Goal: Transaction & Acquisition: Book appointment/travel/reservation

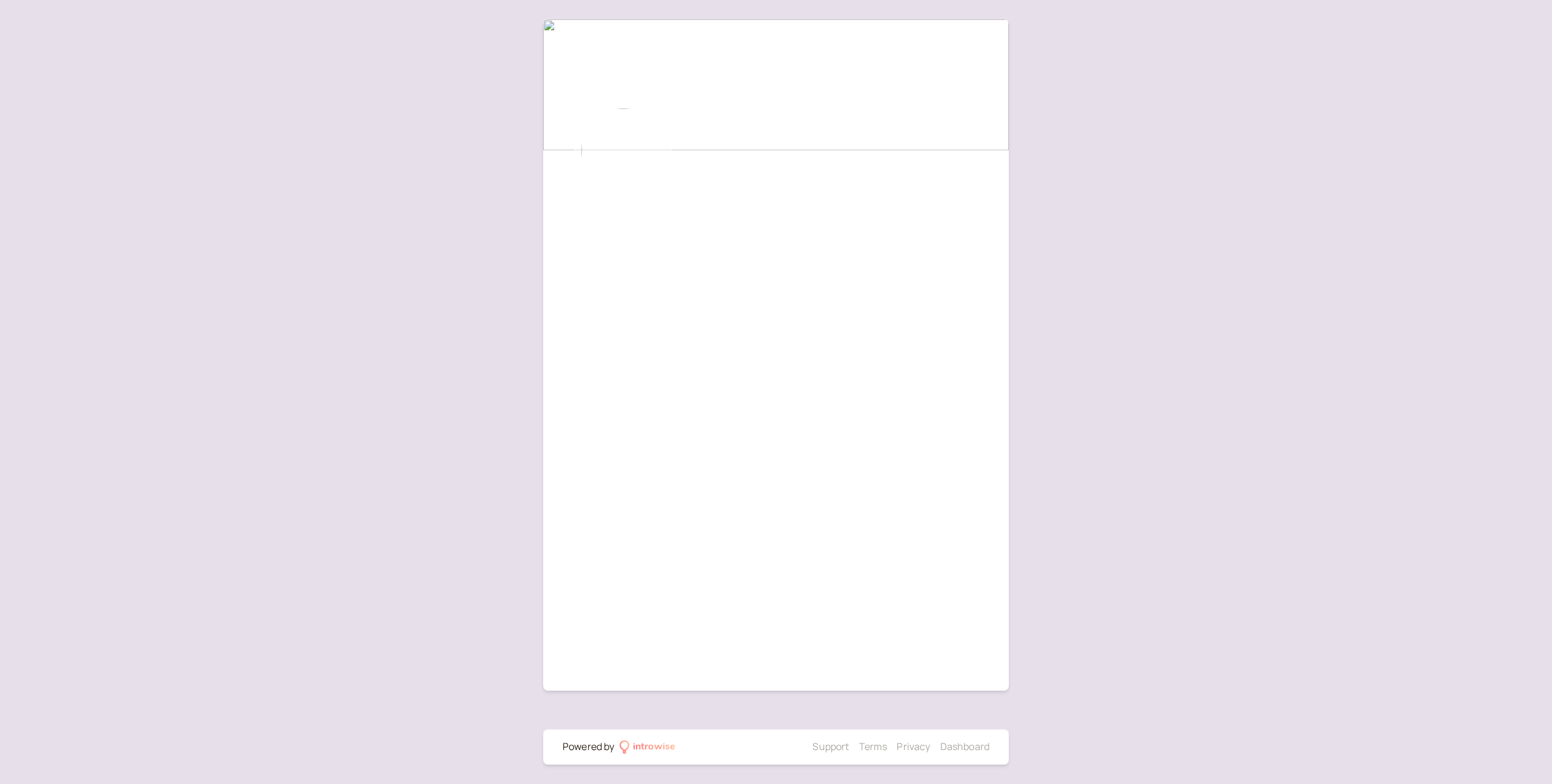
click at [567, 150] on div at bounding box center [623, 150] width 121 height 97
click at [585, 94] on img at bounding box center [776, 85] width 466 height 131
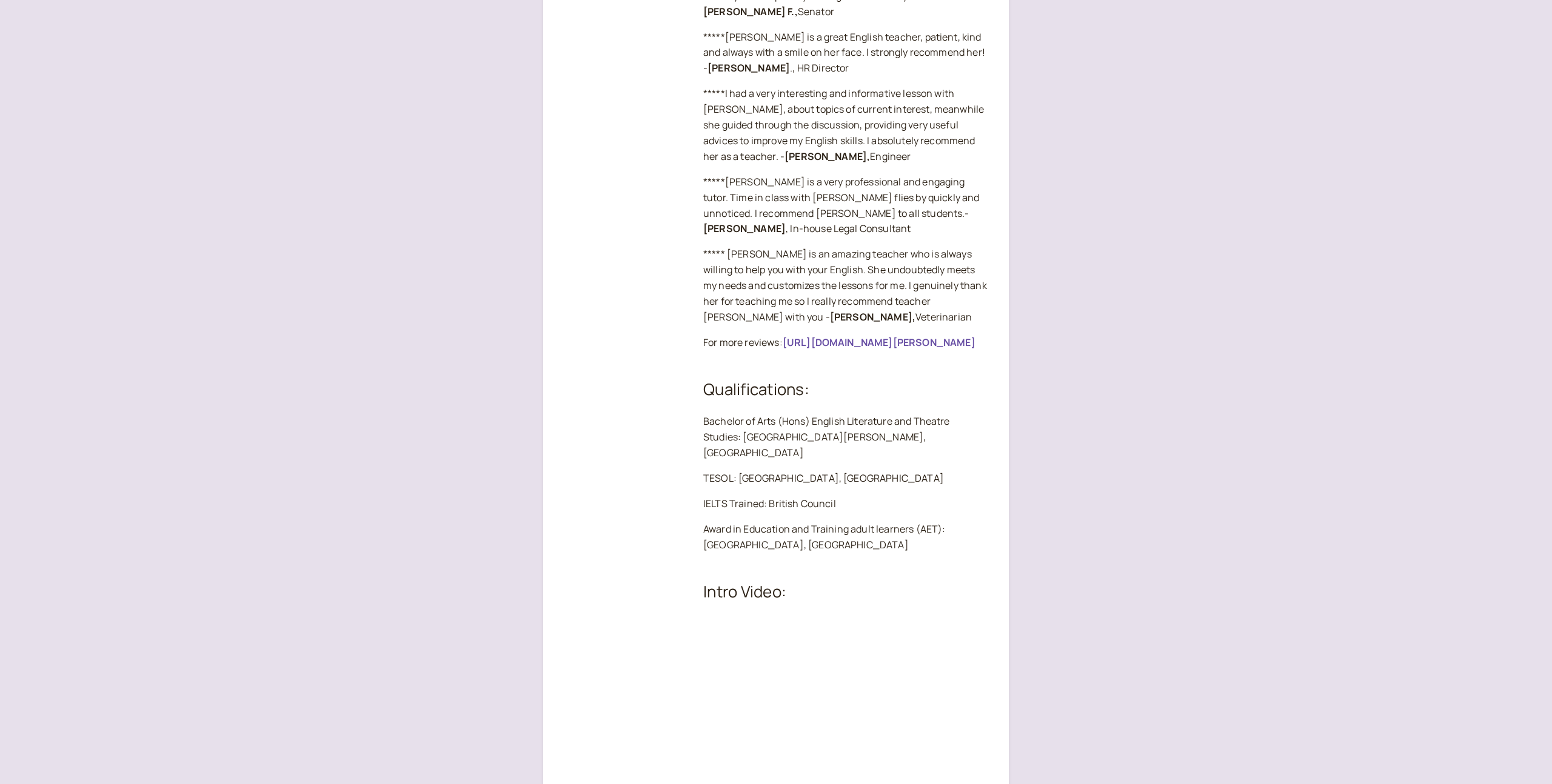
scroll to position [1296, 0]
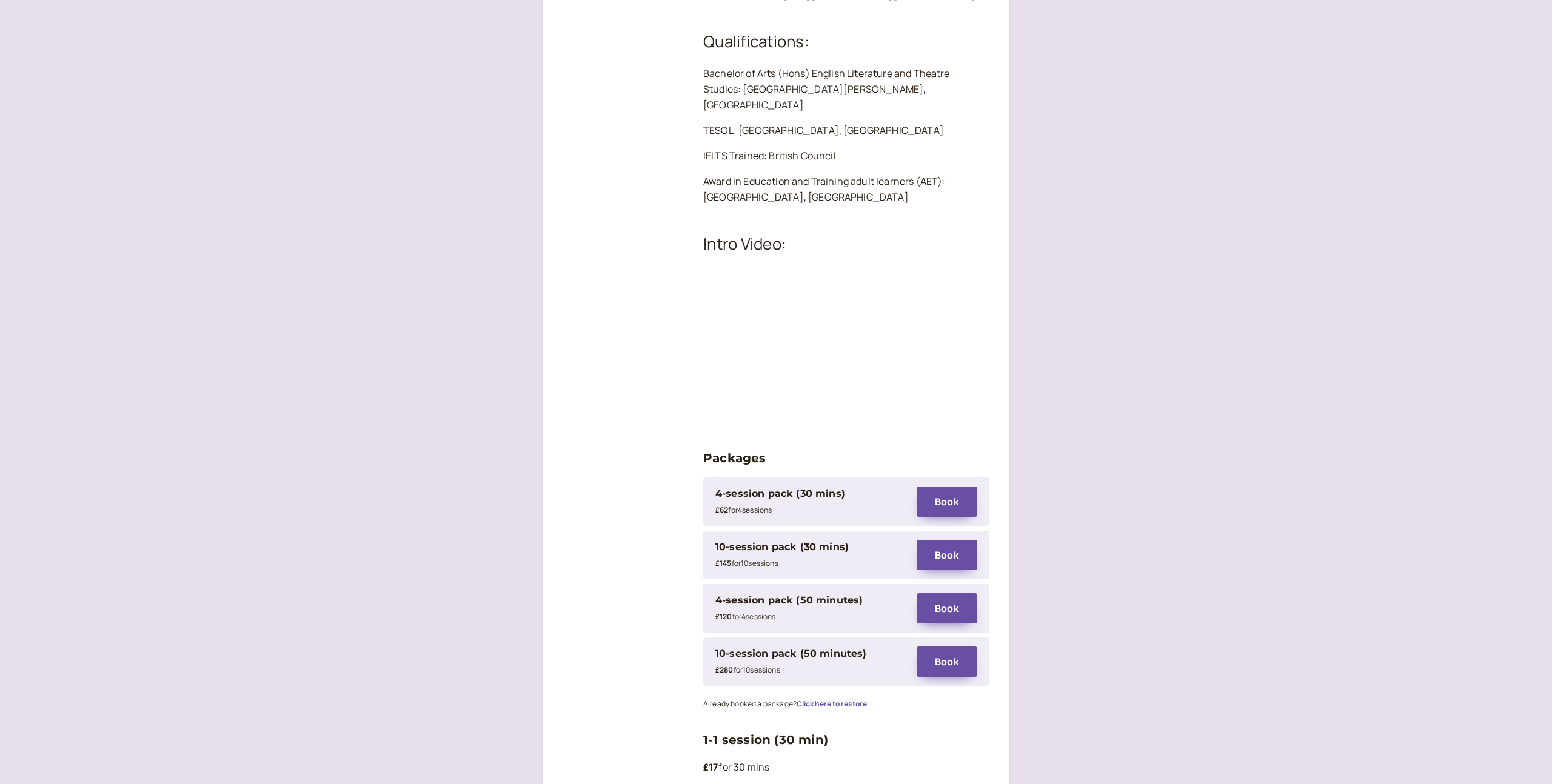
click at [835, 696] on div "Already booked a package? Click here to restore" at bounding box center [846, 703] width 286 height 16
click at [834, 699] on button "Click here to restore" at bounding box center [832, 703] width 70 height 8
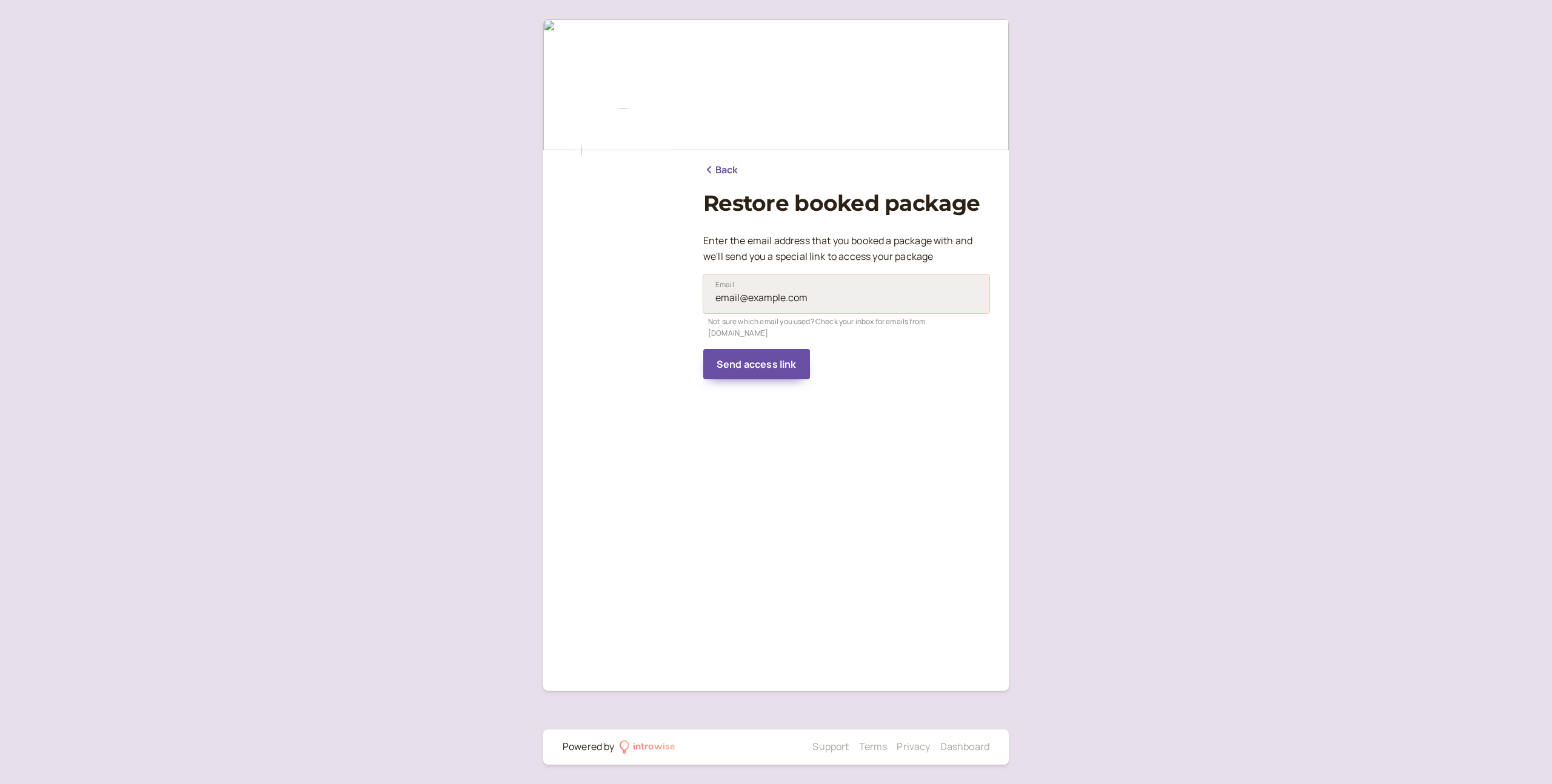
click at [790, 301] on input "Email" at bounding box center [846, 294] width 286 height 39
type input "[EMAIL_ADDRESS][PERSON_NAME][PERSON_NAME][DOMAIN_NAME]"
click at [769, 358] on span "Send access link" at bounding box center [756, 364] width 80 height 14
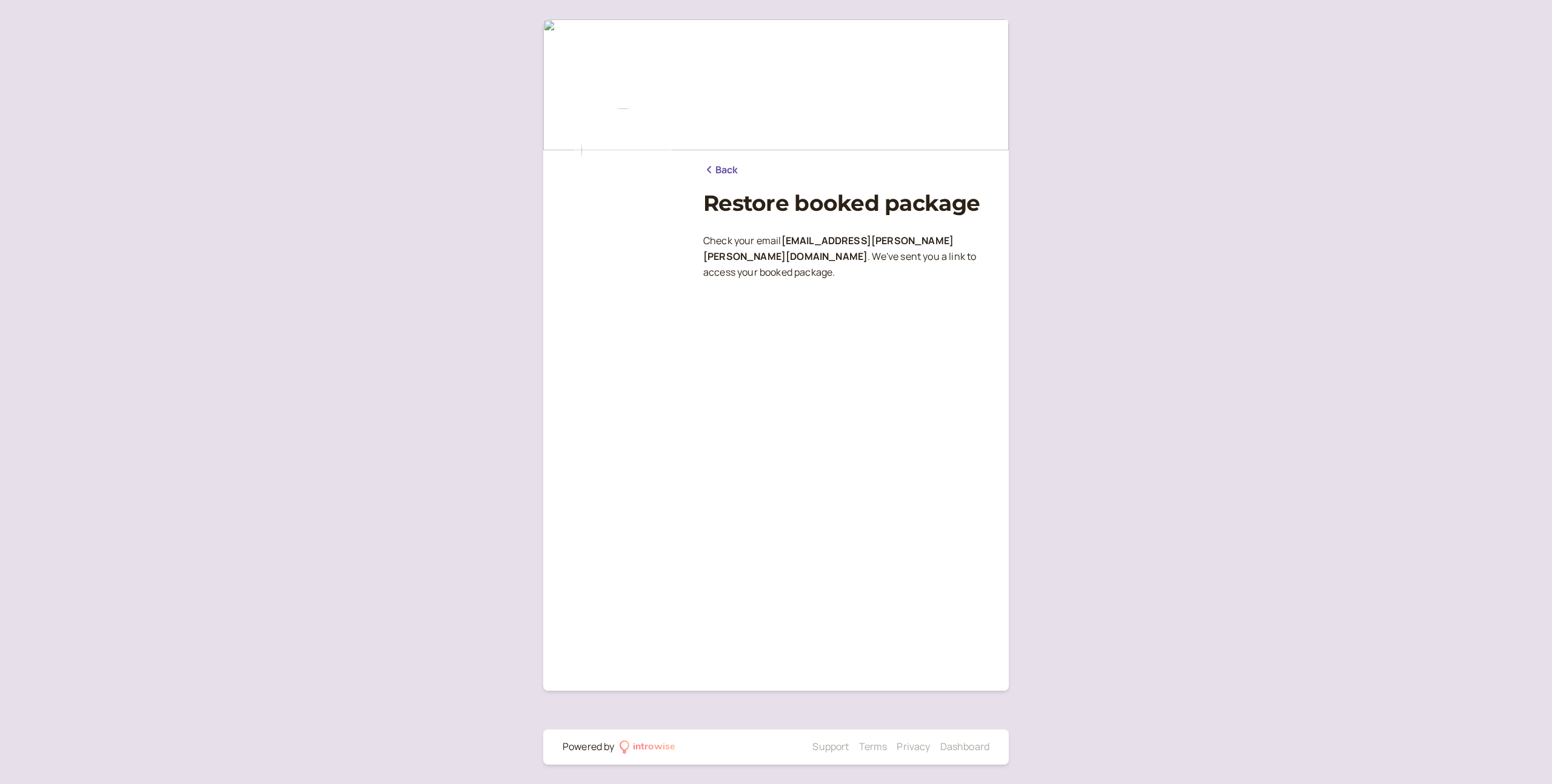
click at [710, 169] on icon at bounding box center [709, 170] width 12 height 10
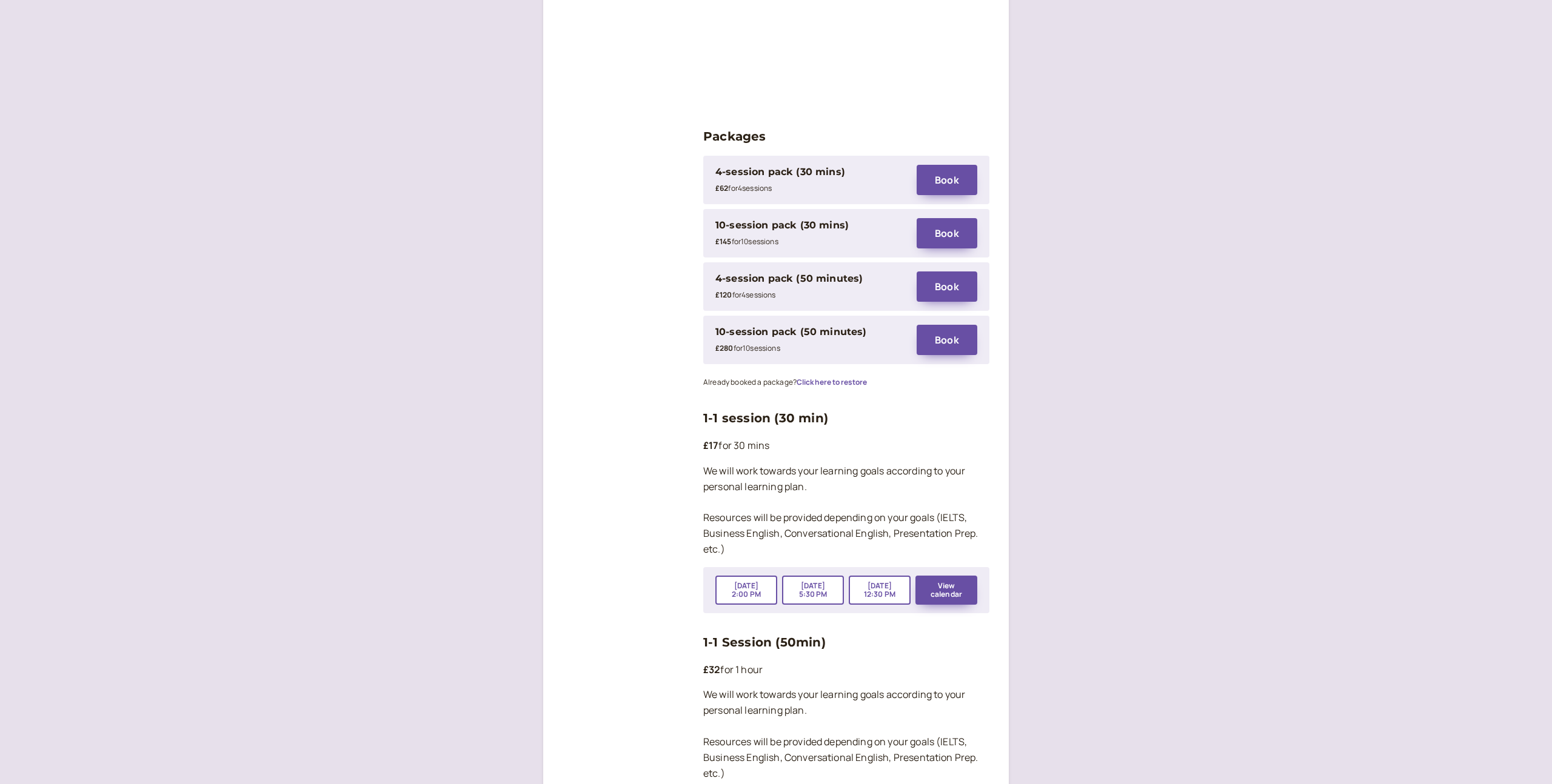
scroll to position [1816, 0]
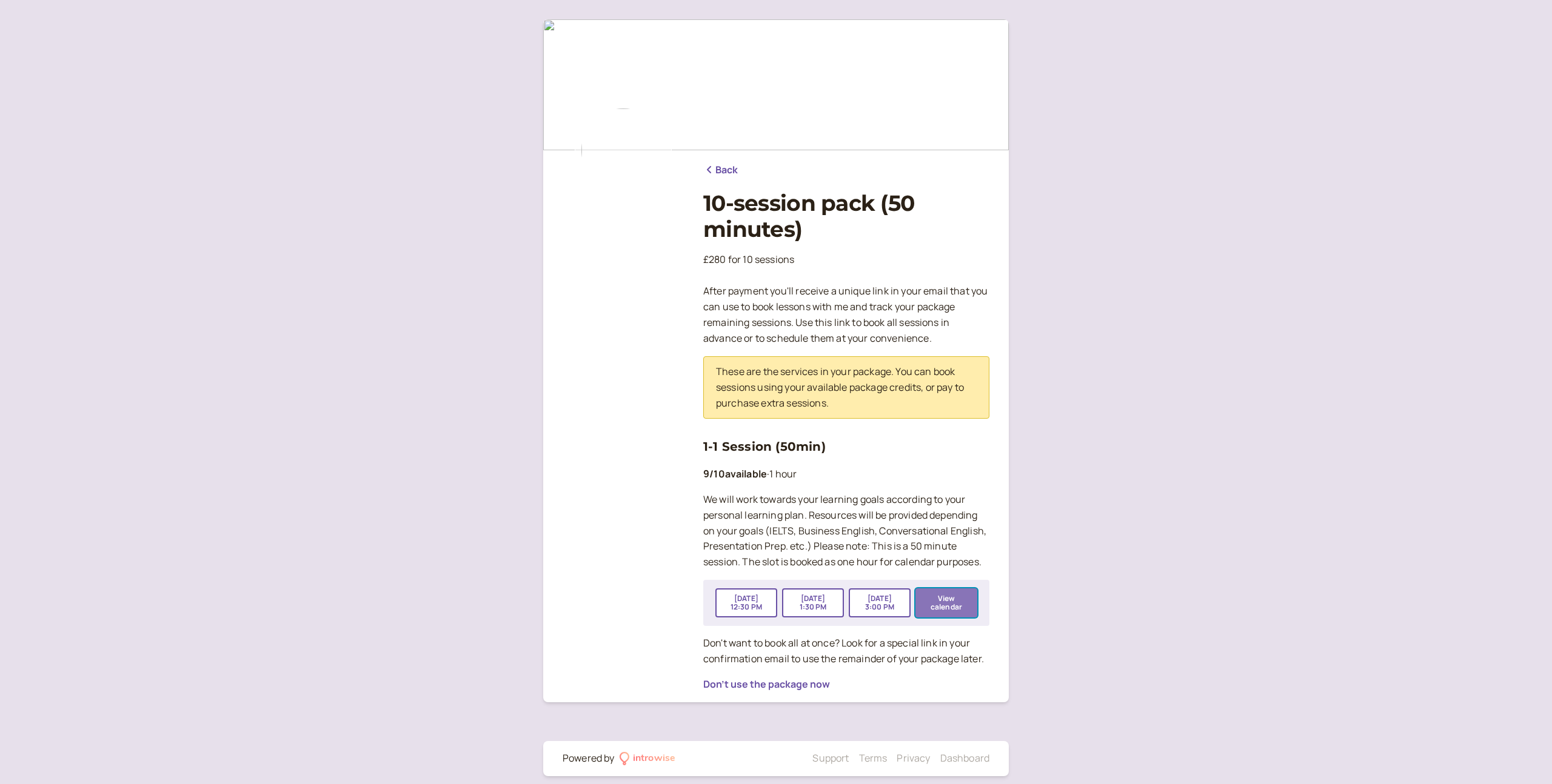
click at [944, 601] on button "View calendar" at bounding box center [946, 603] width 62 height 29
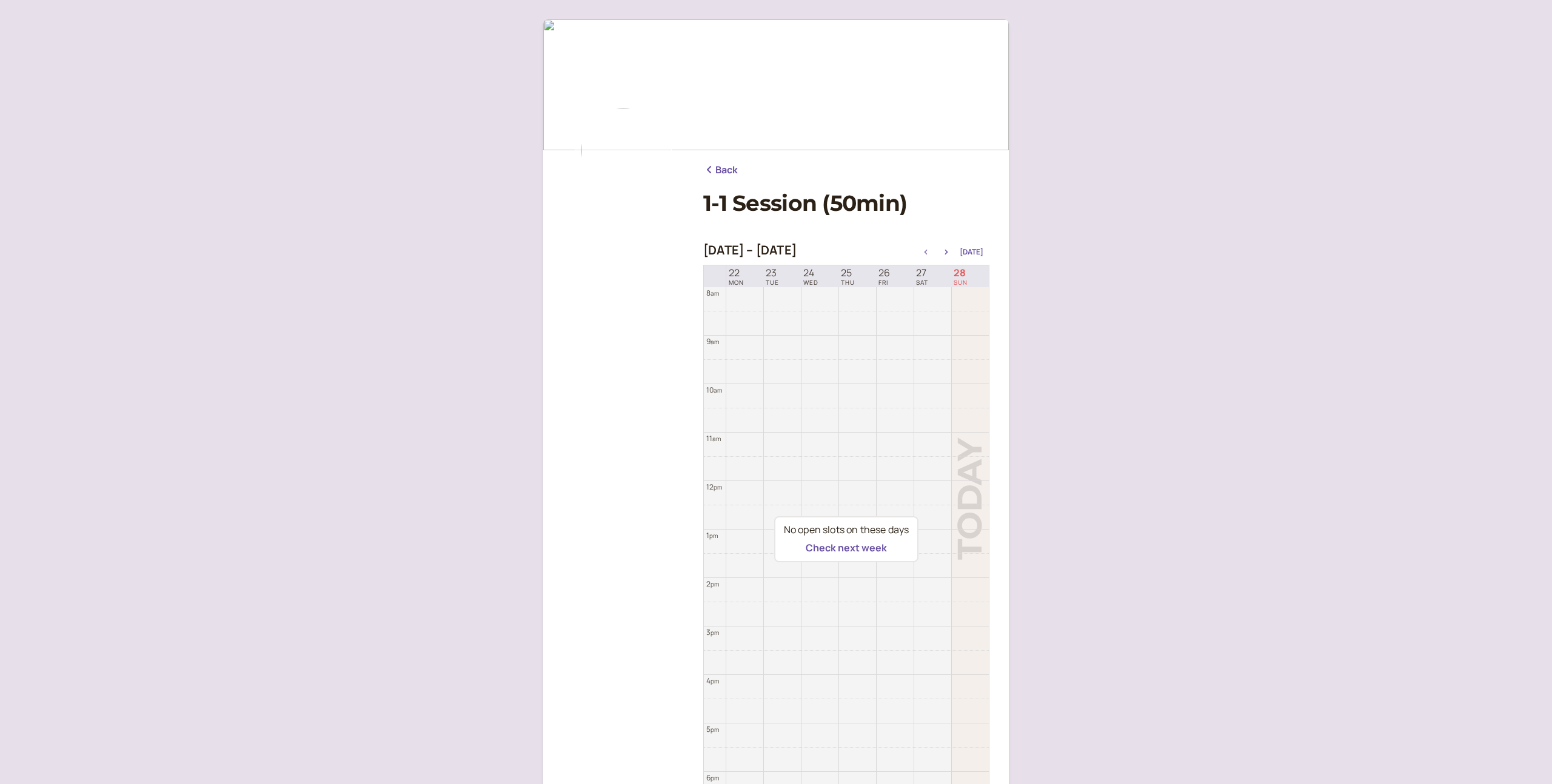
scroll to position [3, 0]
click at [952, 248] on icon "button" at bounding box center [946, 248] width 14 height 5
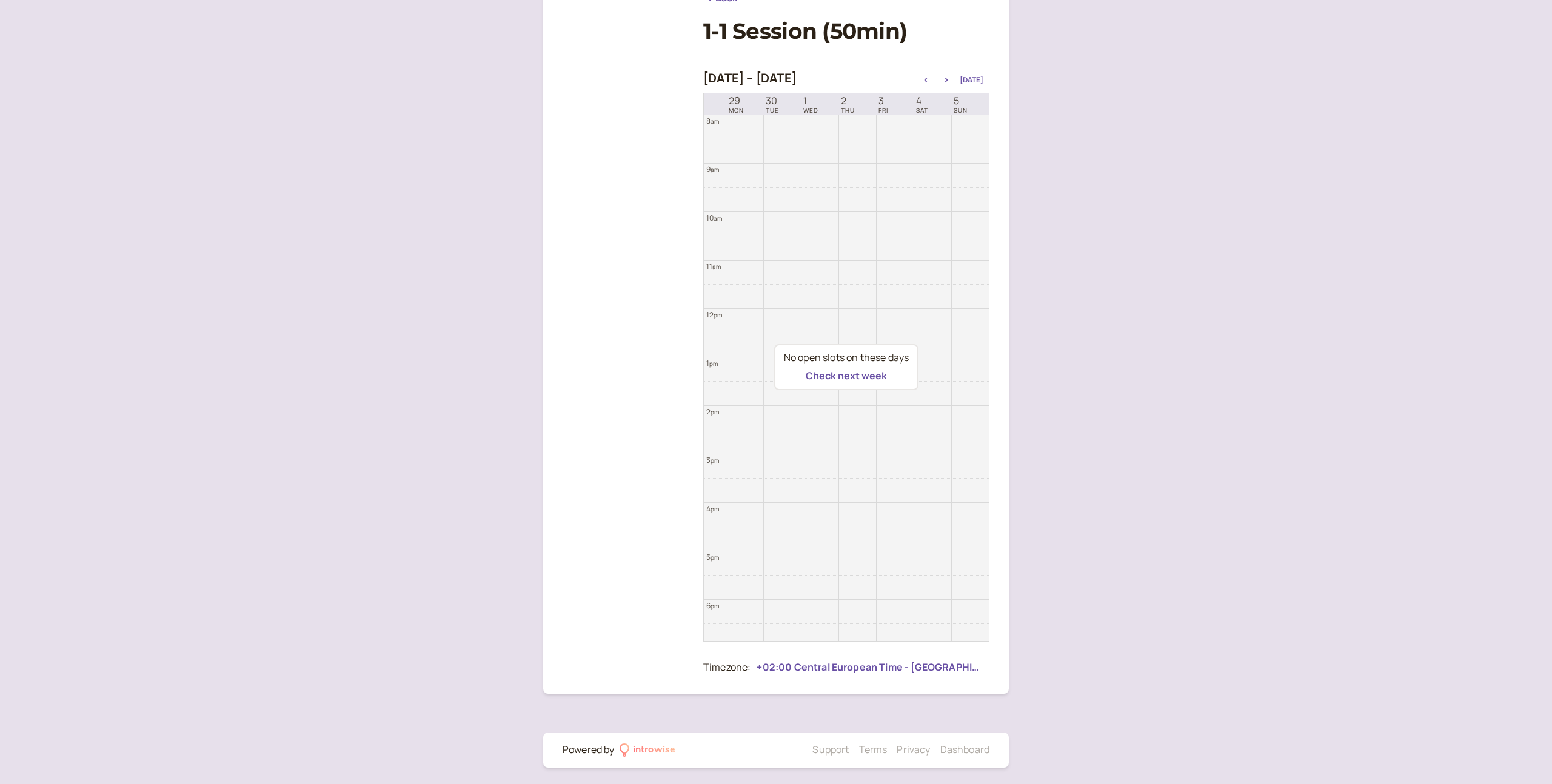
scroll to position [138, 0]
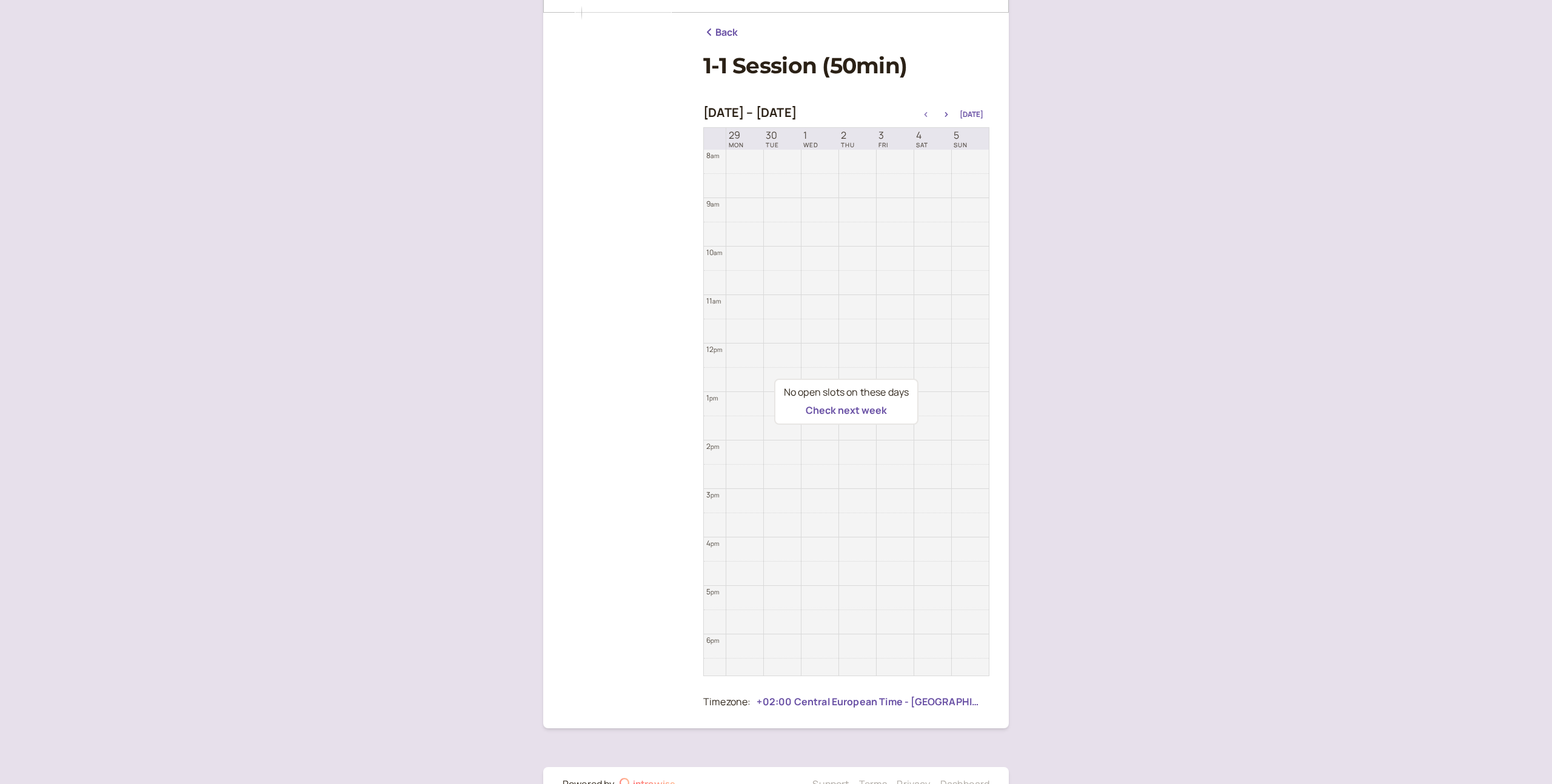
click at [933, 115] on icon "button" at bounding box center [926, 114] width 14 height 5
click at [946, 114] on icon "button" at bounding box center [946, 114] width 14 height 5
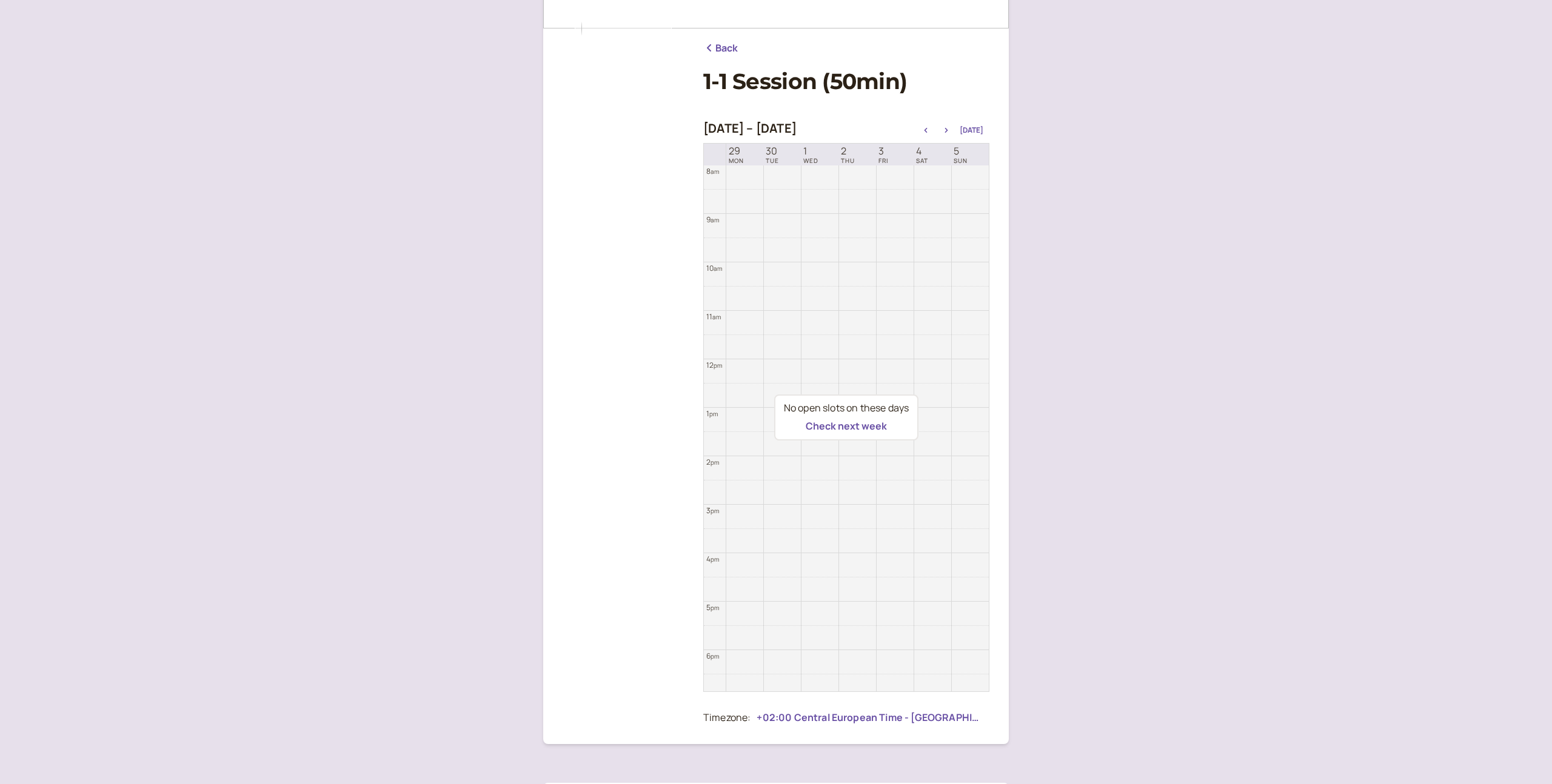
scroll to position [116, 0]
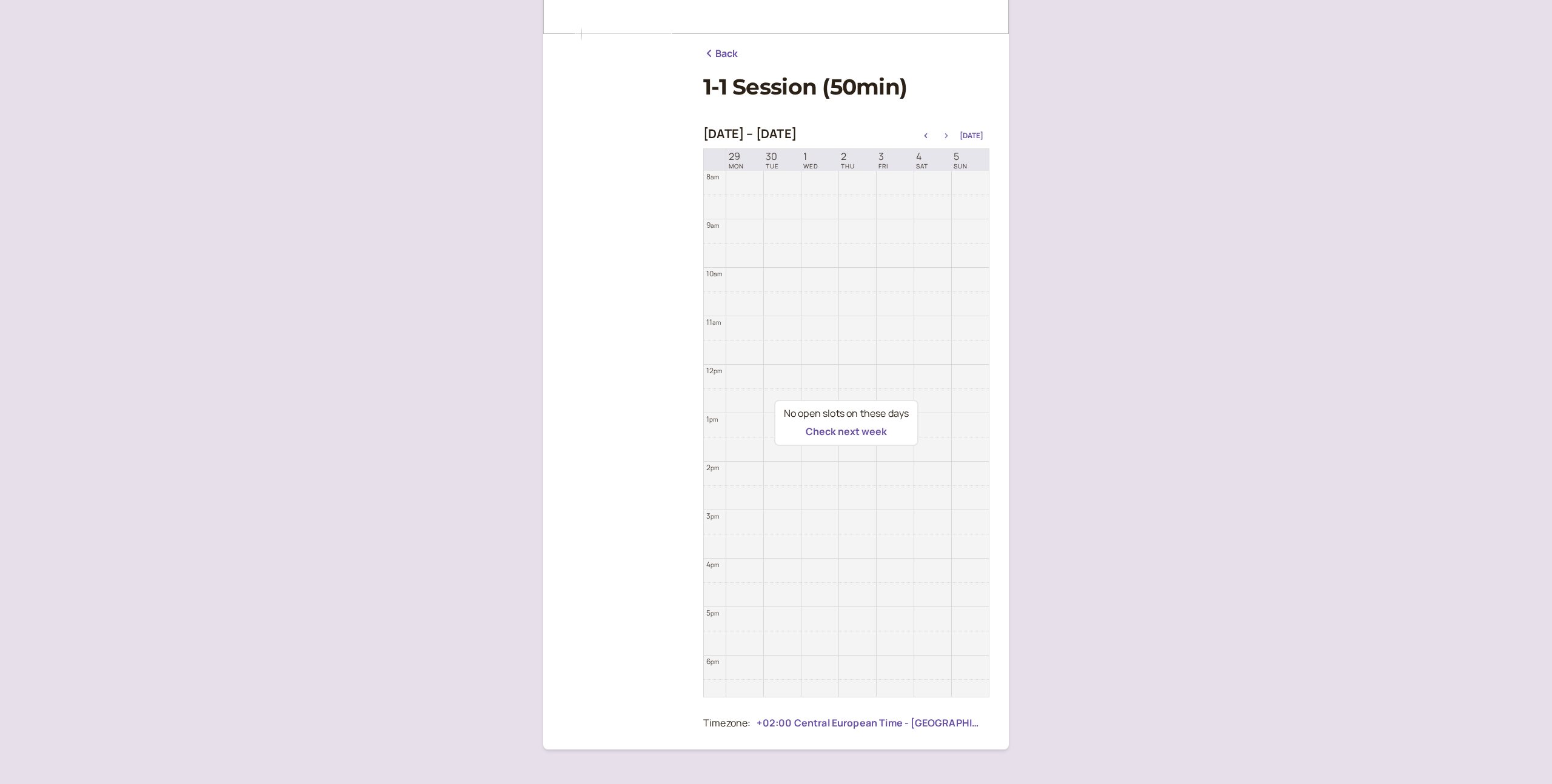
click at [950, 137] on icon "button" at bounding box center [946, 135] width 14 height 5
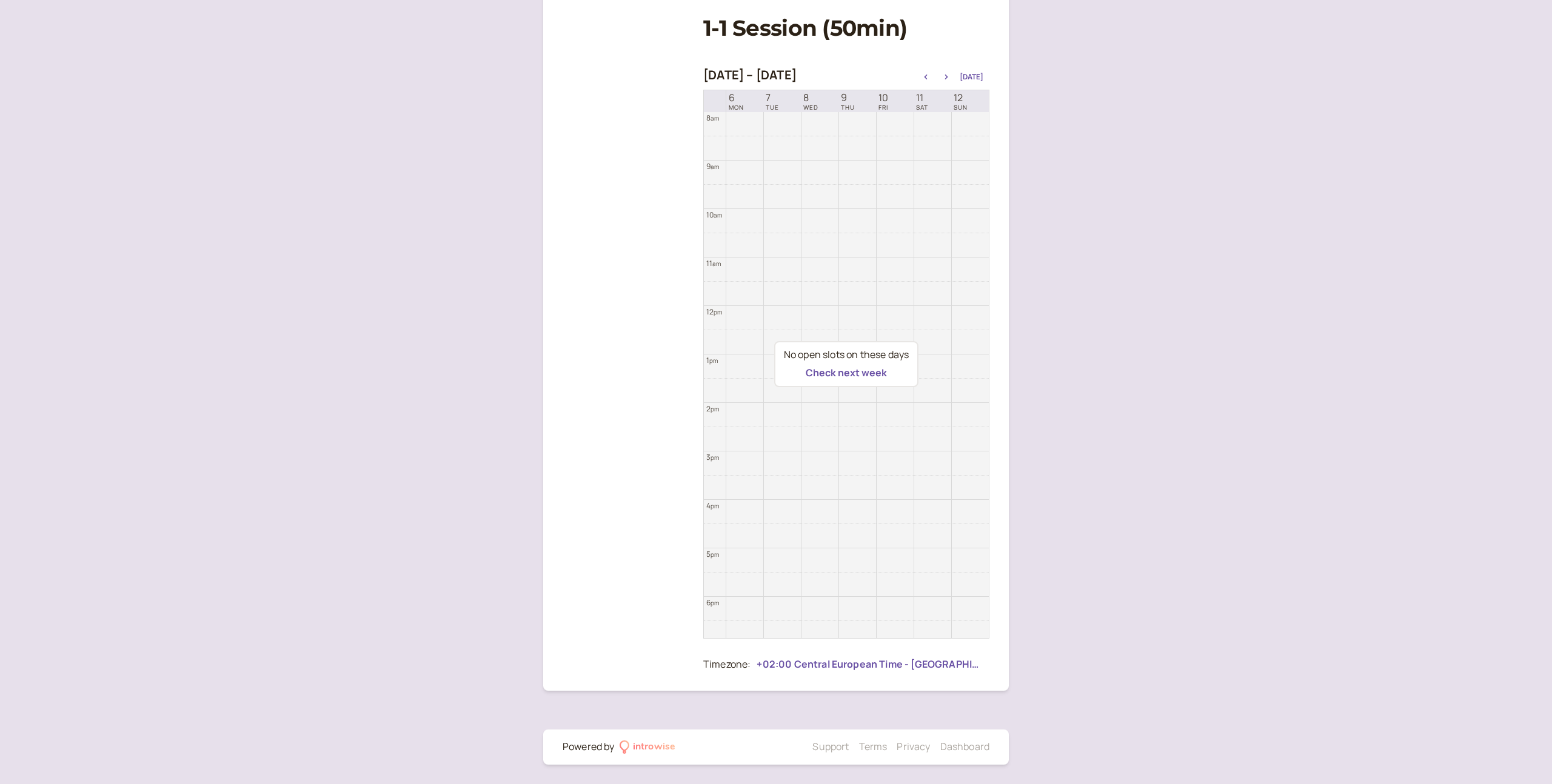
scroll to position [59, 0]
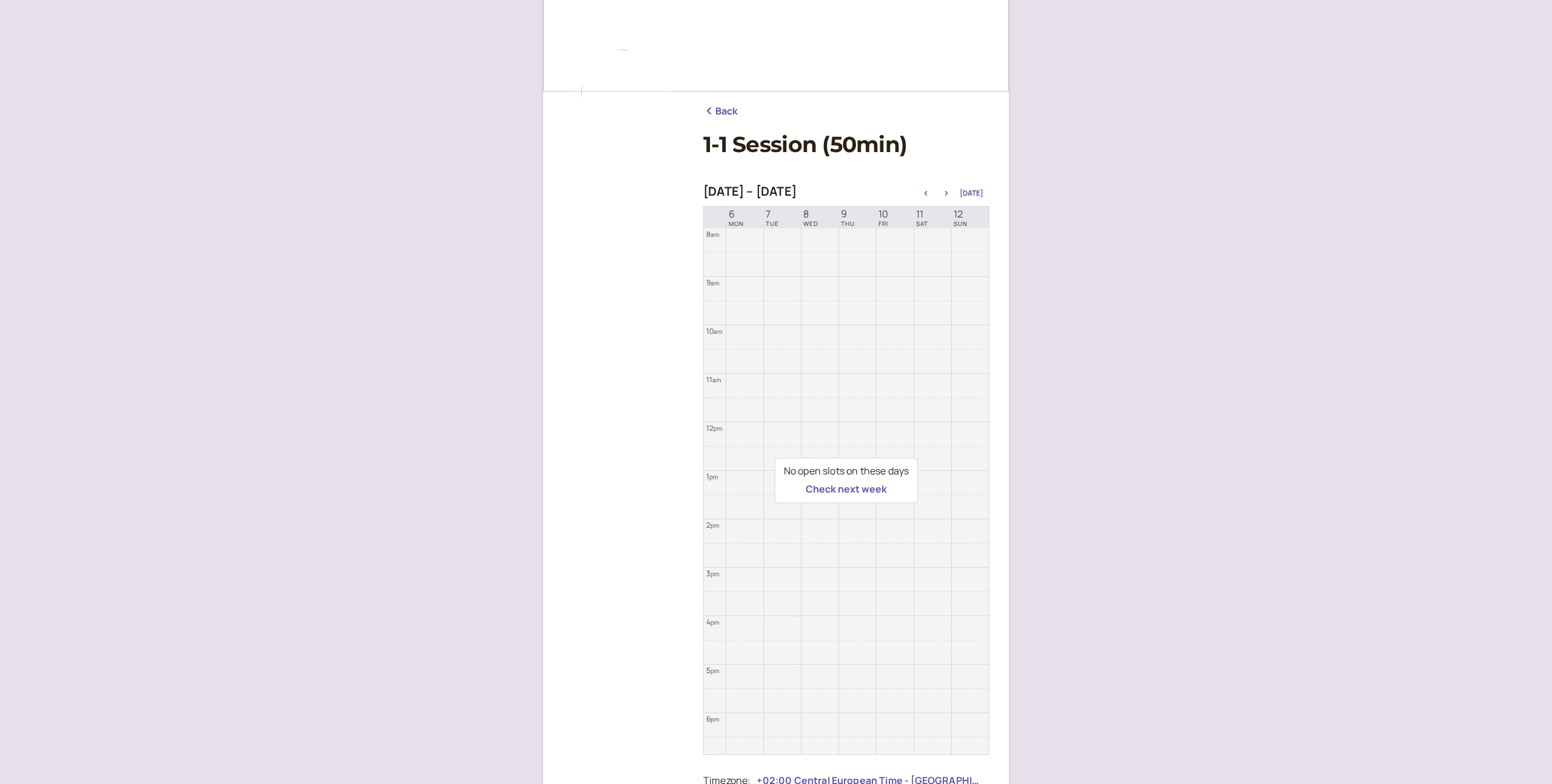
click at [948, 198] on div "Oct 6 – Oct 13, 2025 Today" at bounding box center [846, 192] width 286 height 17
click at [948, 193] on icon "button" at bounding box center [946, 193] width 14 height 5
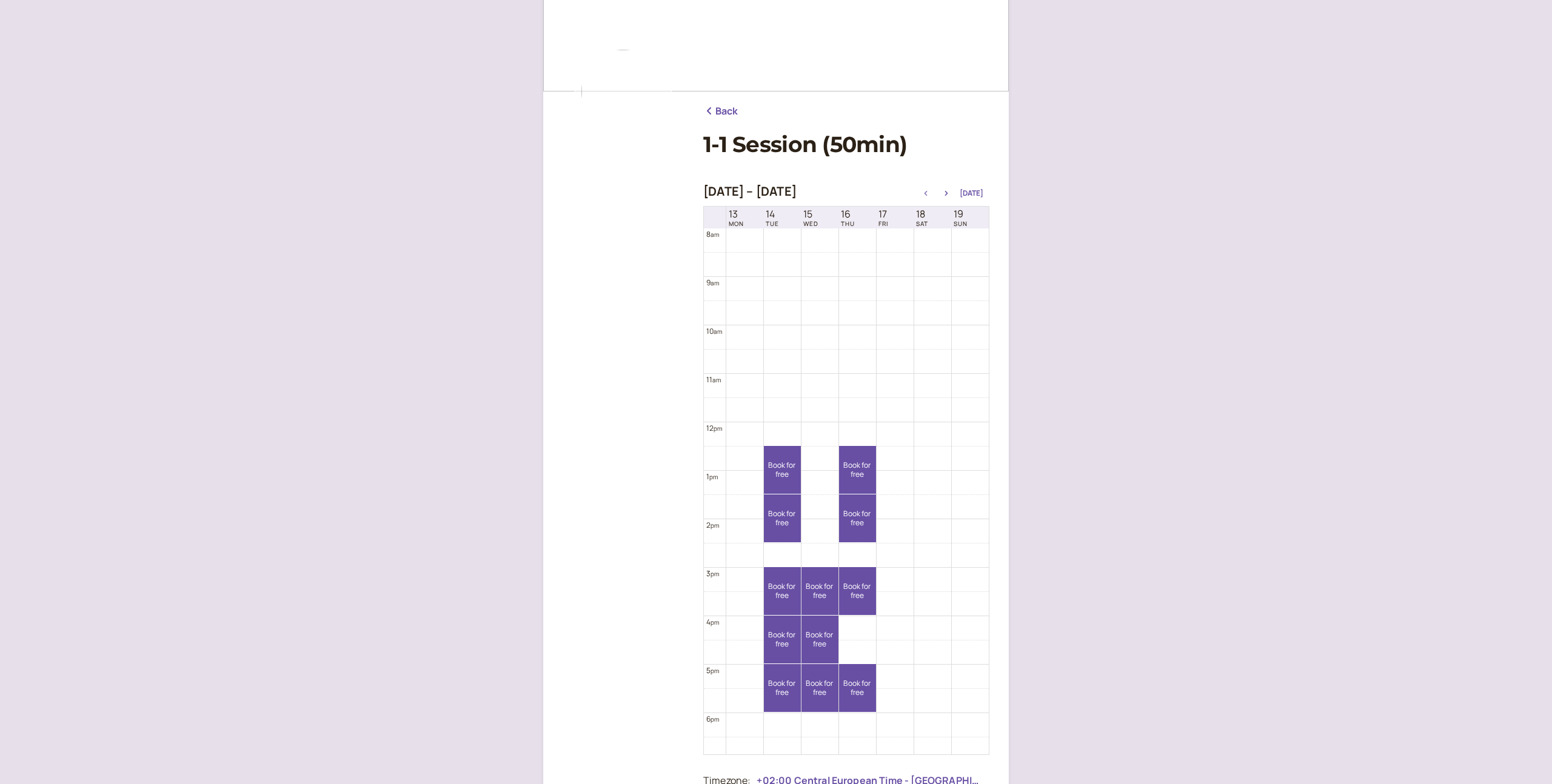
click at [929, 196] on button "button" at bounding box center [926, 193] width 14 height 8
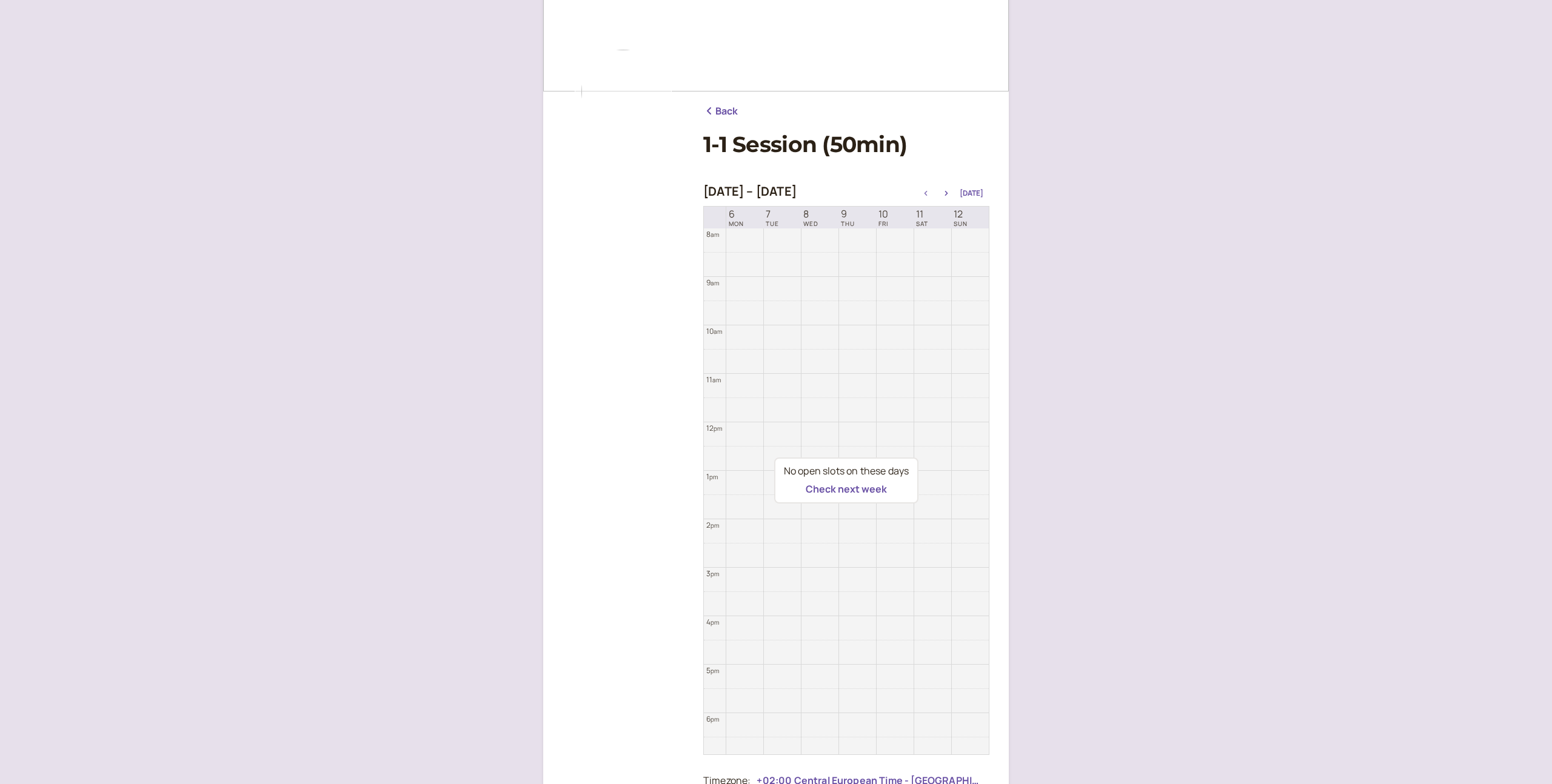
click at [930, 192] on icon "button" at bounding box center [926, 193] width 14 height 5
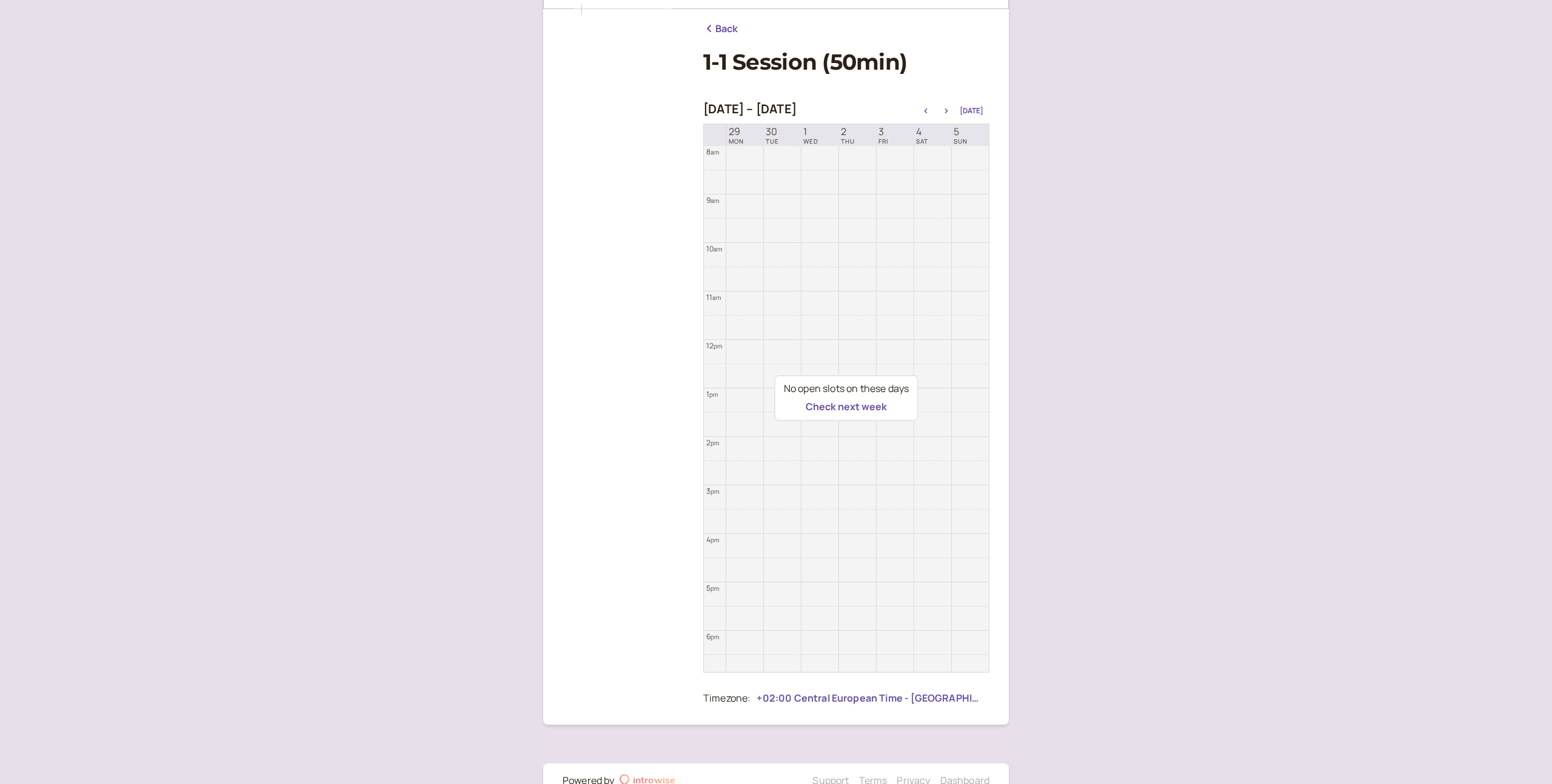
scroll to position [132, 0]
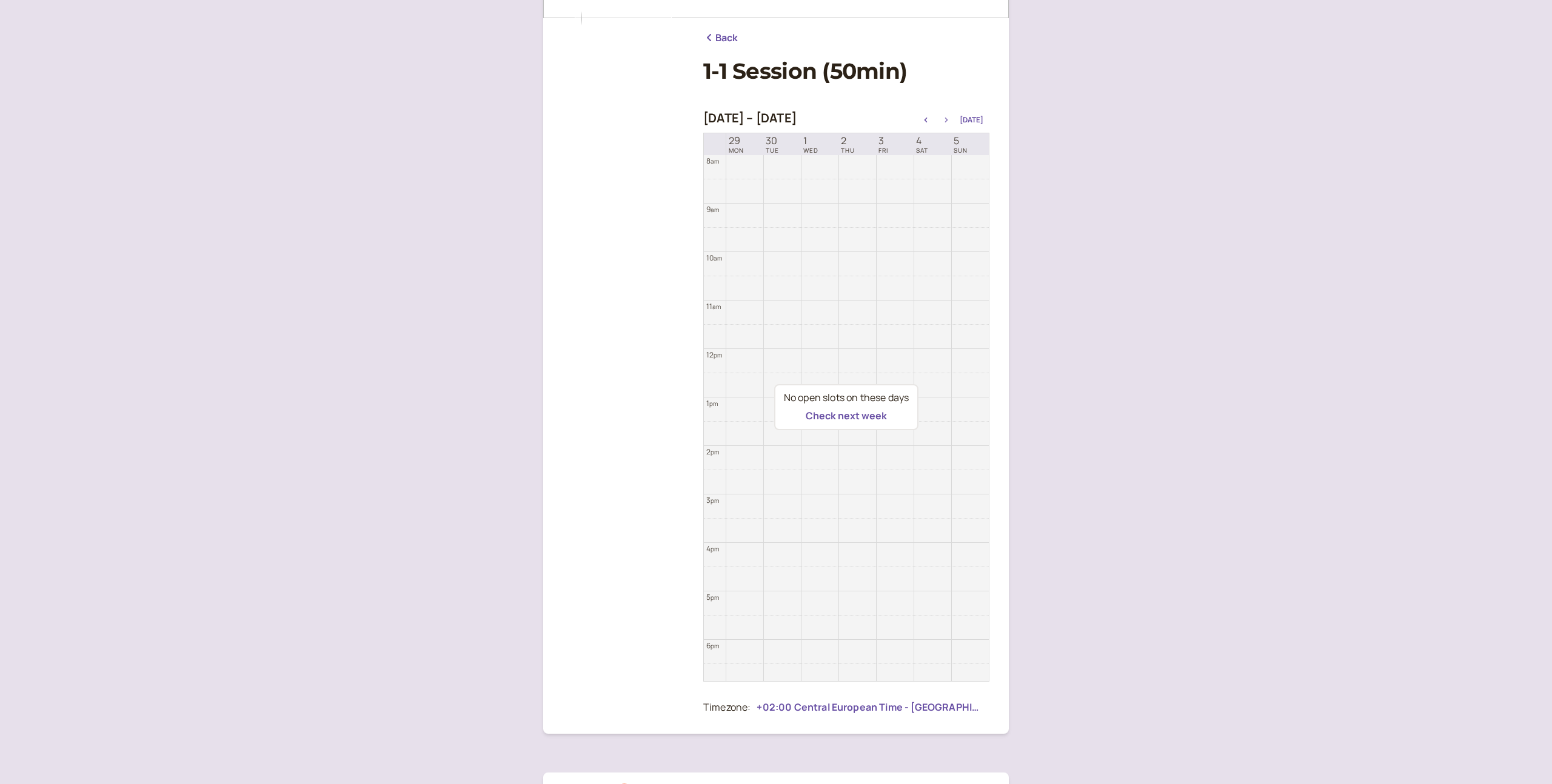
click at [949, 116] on button "button" at bounding box center [946, 120] width 14 height 8
click at [950, 116] on button "button" at bounding box center [946, 120] width 14 height 8
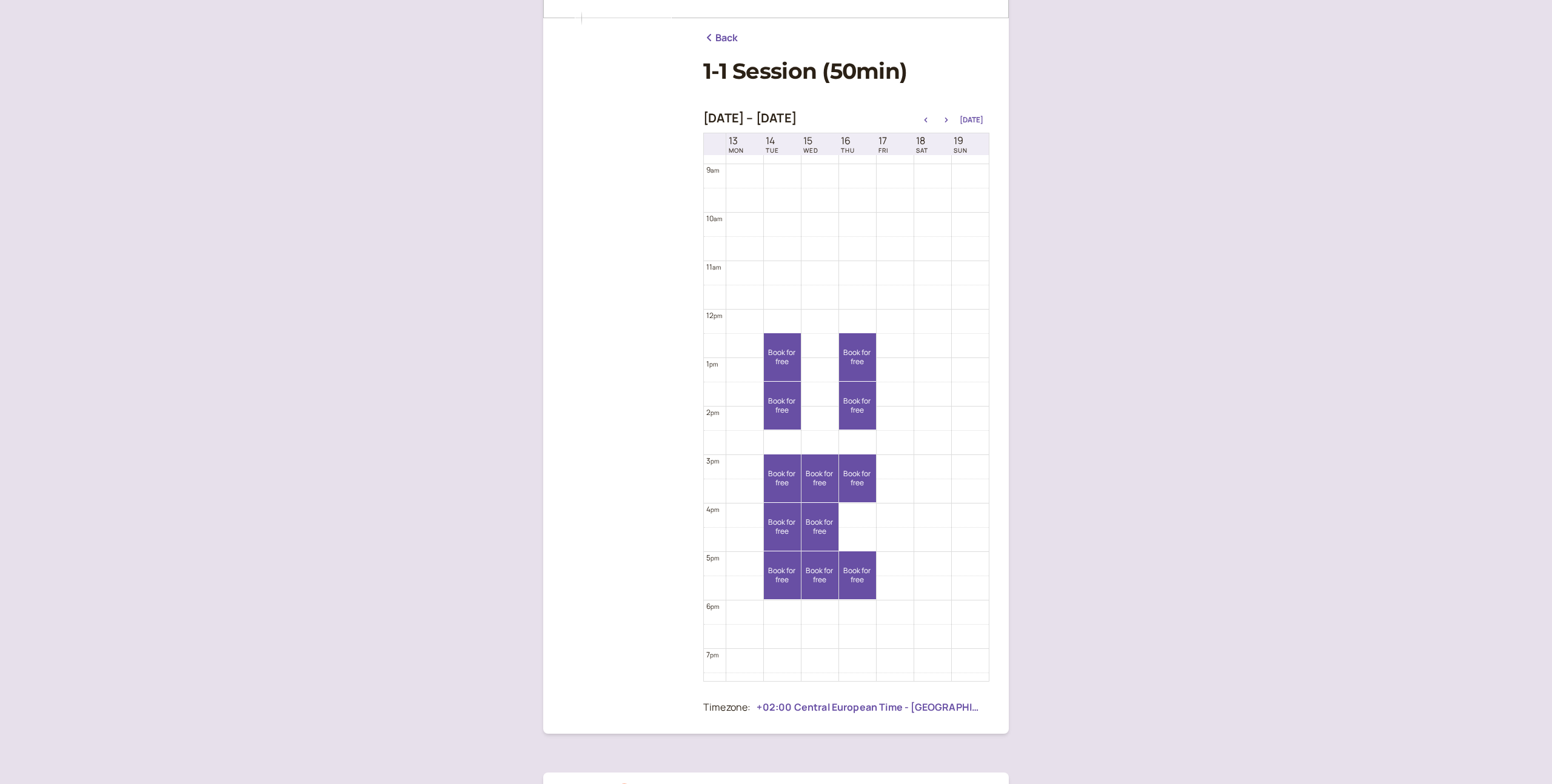
scroll to position [432, 0]
click at [860, 415] on link "Book for free free" at bounding box center [857, 401] width 37 height 48
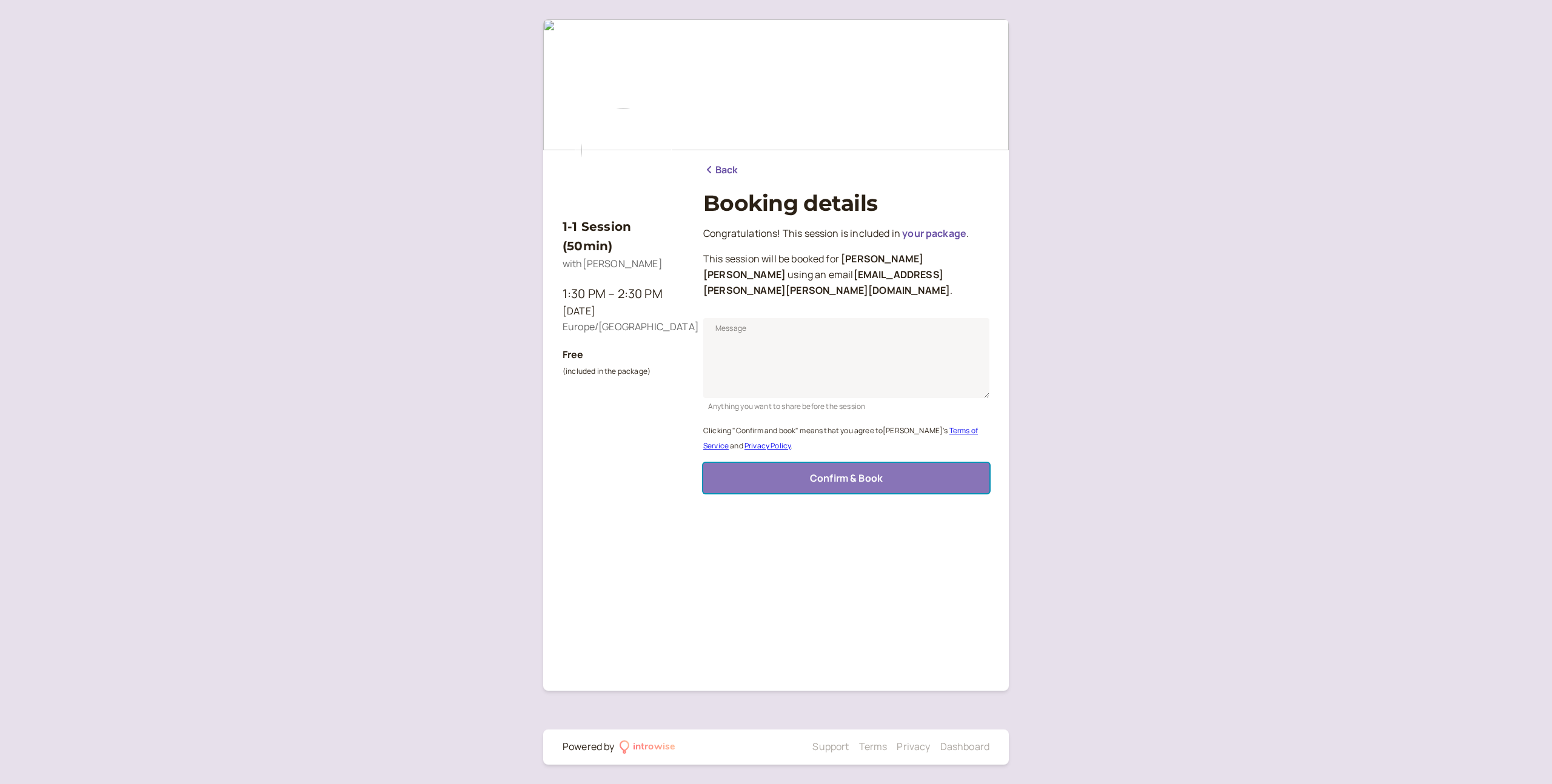
click at [849, 470] on button "Confirm & Book" at bounding box center [846, 478] width 286 height 31
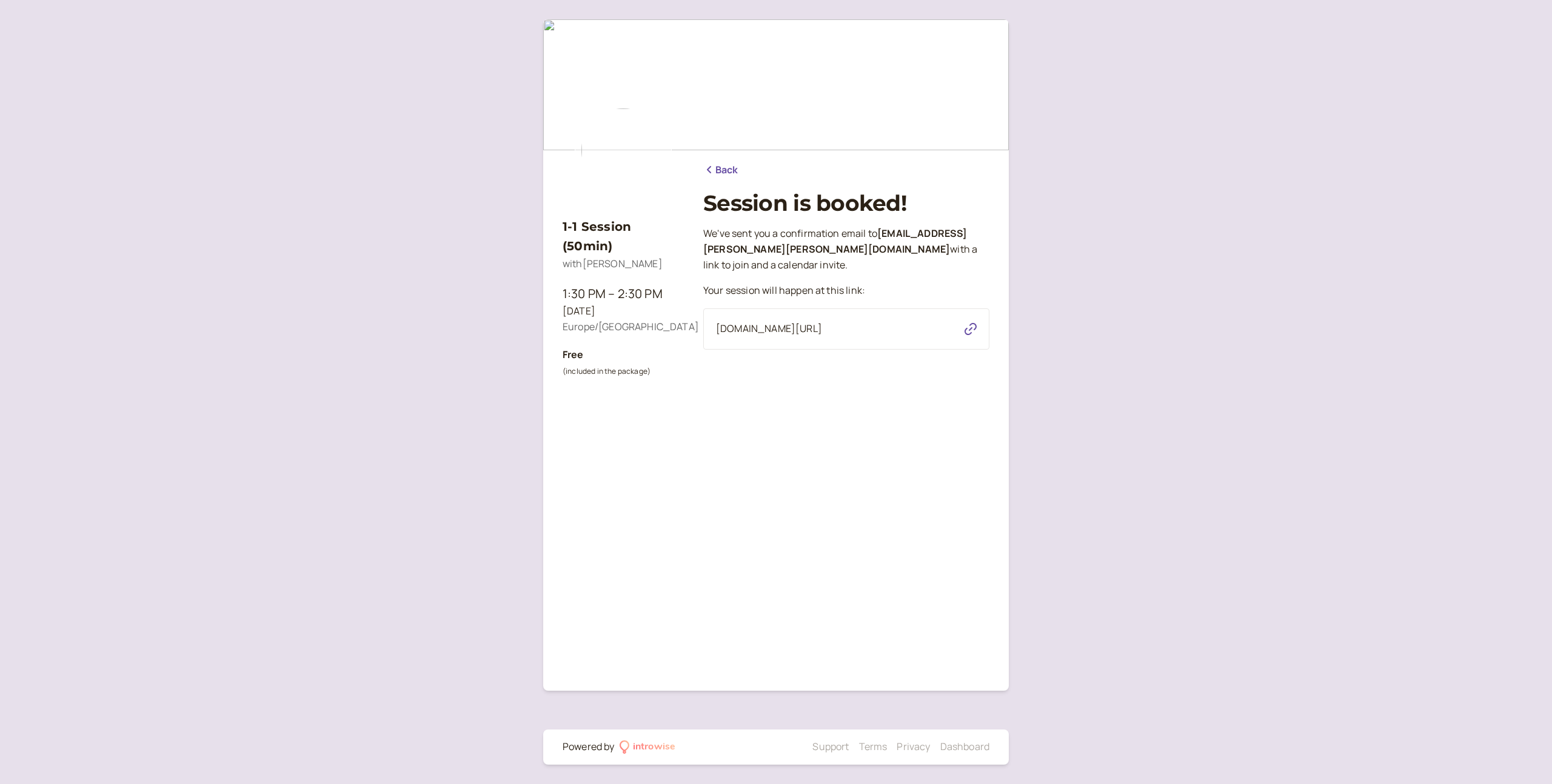
click at [730, 168] on link "Back" at bounding box center [721, 170] width 35 height 16
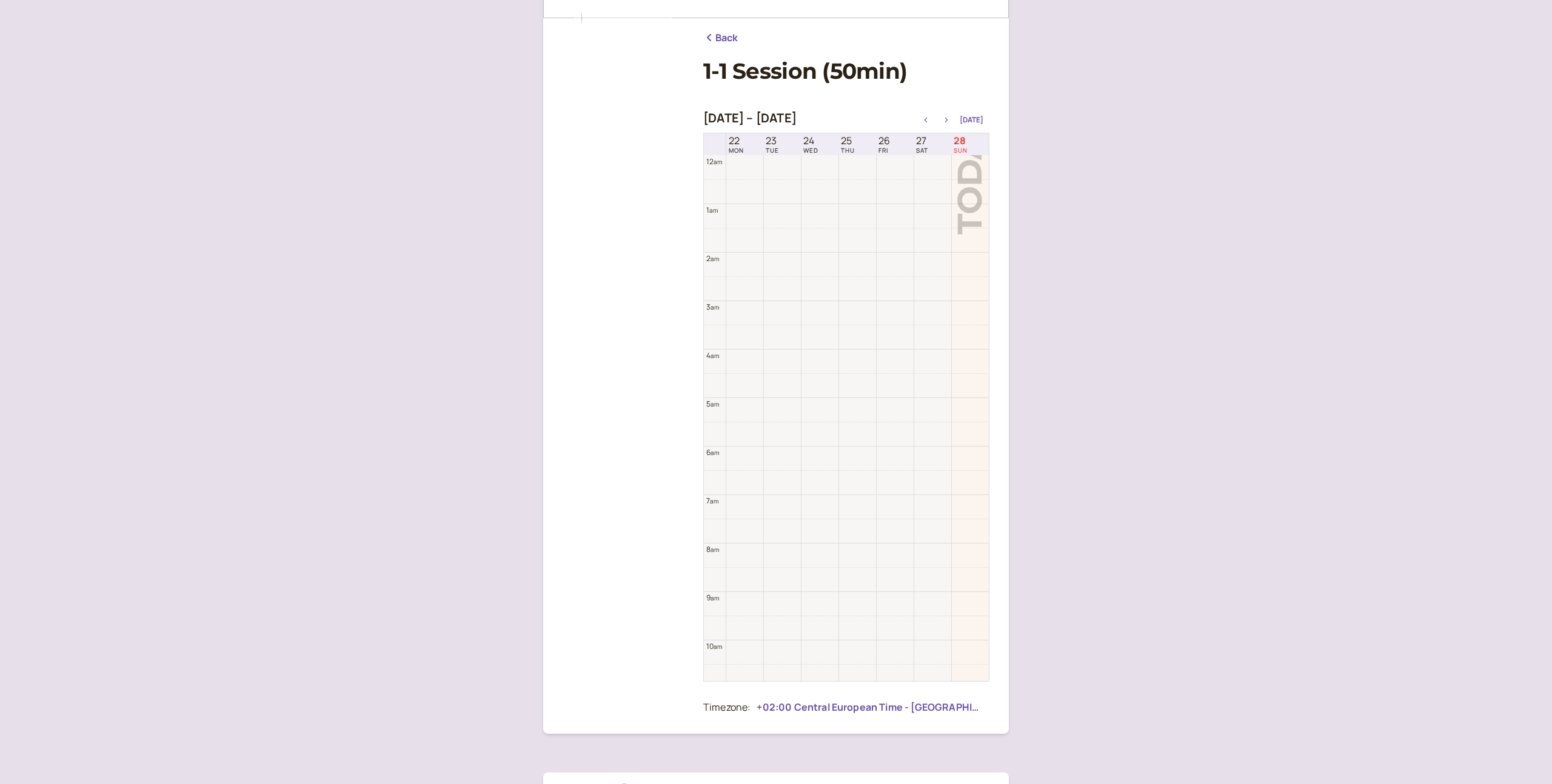
scroll to position [388, 0]
click at [952, 127] on div "[DATE] – [DATE] [DATE]" at bounding box center [846, 120] width 286 height 17
click at [951, 121] on icon "button" at bounding box center [946, 120] width 14 height 5
click at [948, 120] on icon "button" at bounding box center [946, 120] width 3 height 5
click at [946, 118] on icon "button" at bounding box center [946, 120] width 14 height 5
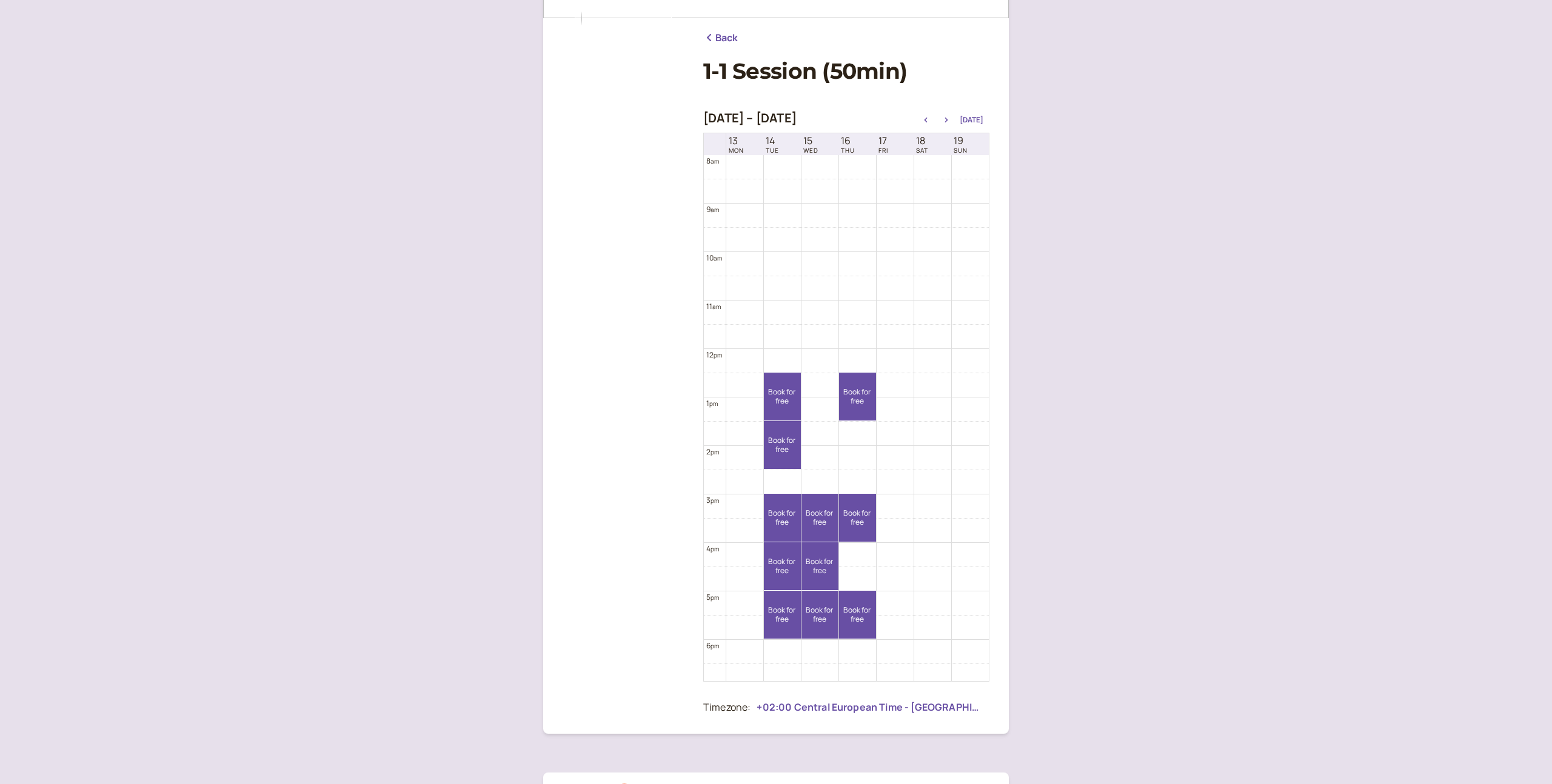
click at [708, 38] on icon at bounding box center [709, 37] width 5 height 7
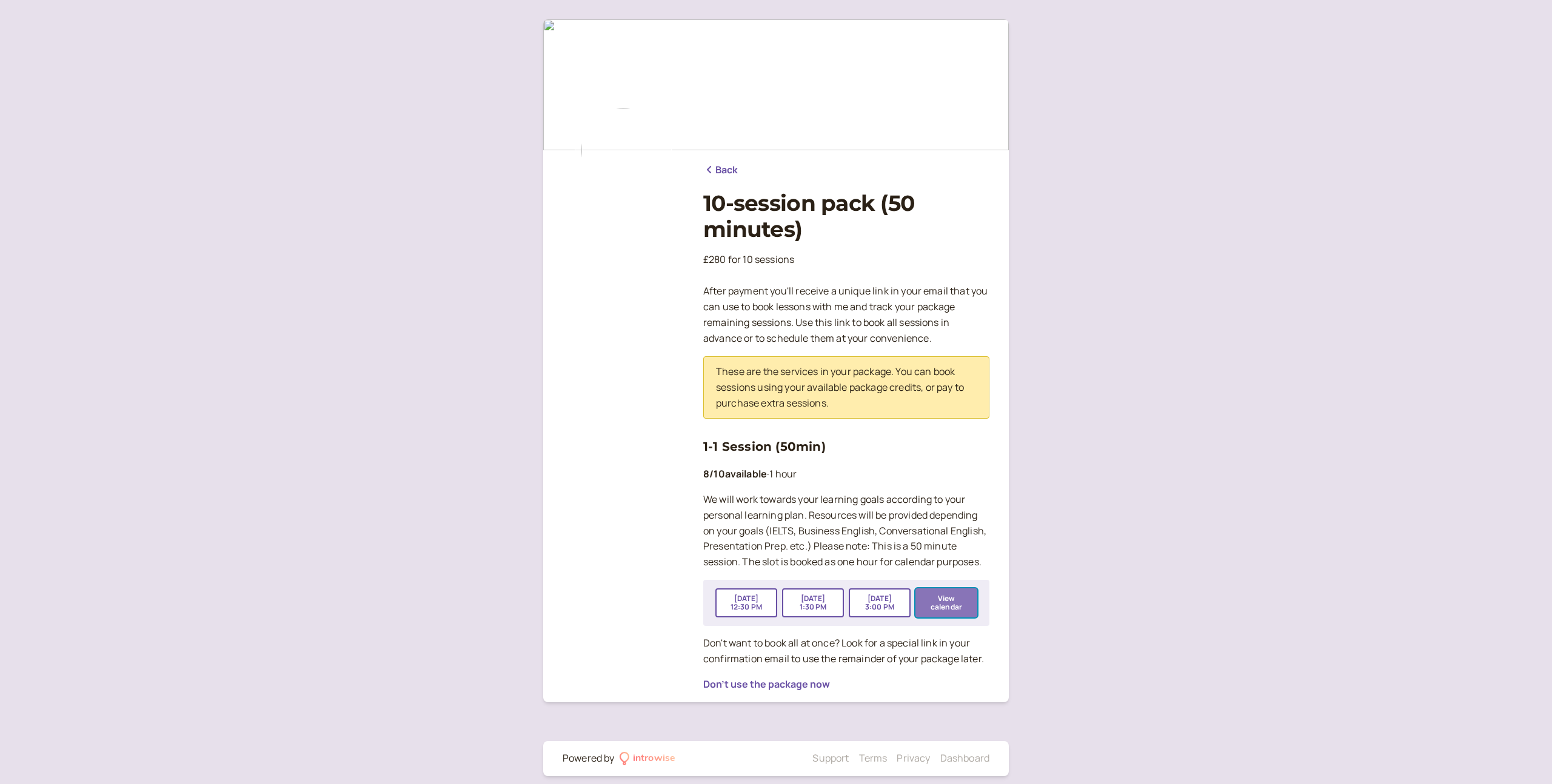
click at [942, 606] on button "View calendar" at bounding box center [946, 603] width 62 height 29
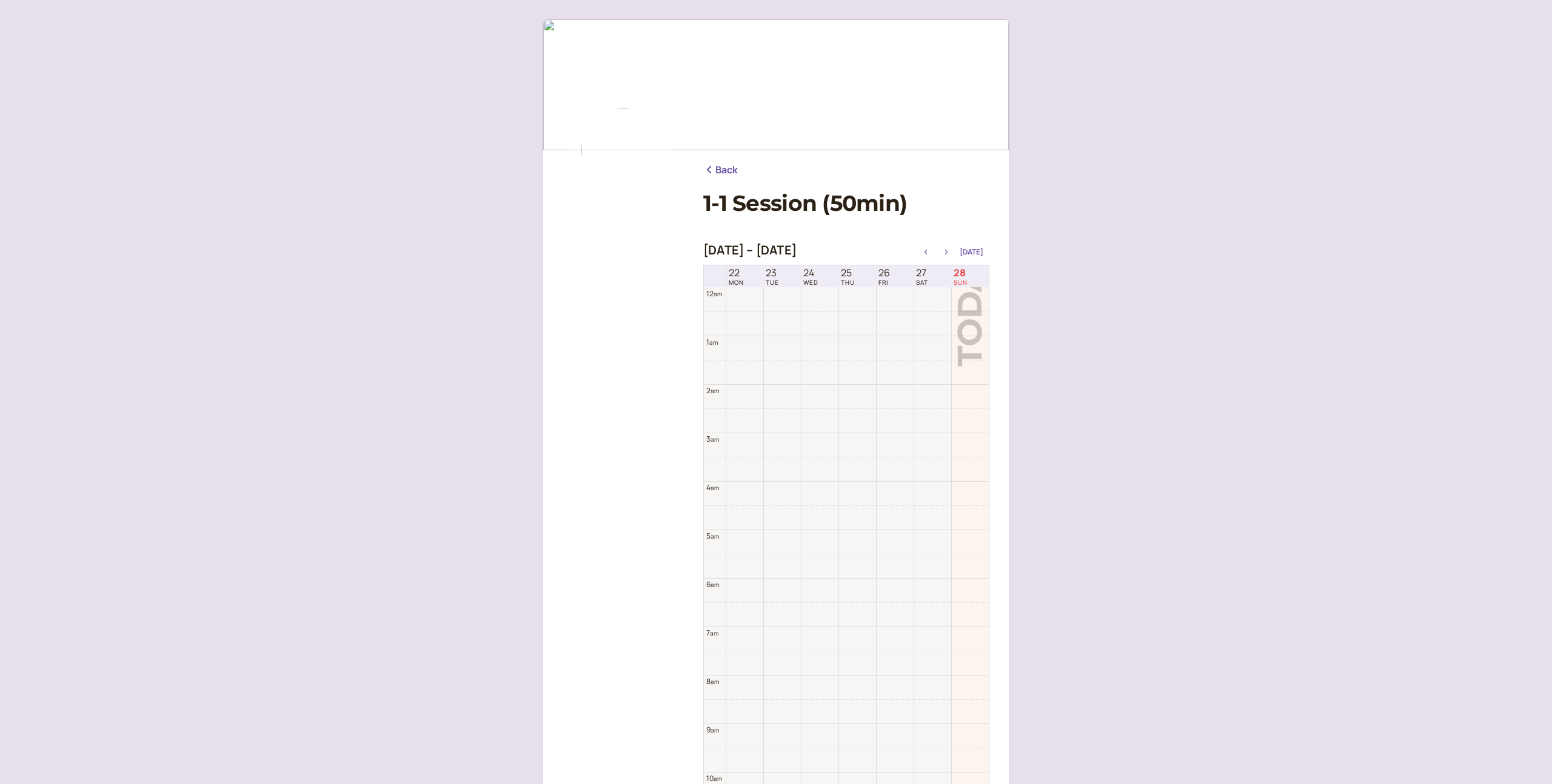
scroll to position [388, 0]
click at [950, 254] on icon "button" at bounding box center [946, 252] width 14 height 5
click at [948, 254] on icon "button" at bounding box center [946, 252] width 3 height 5
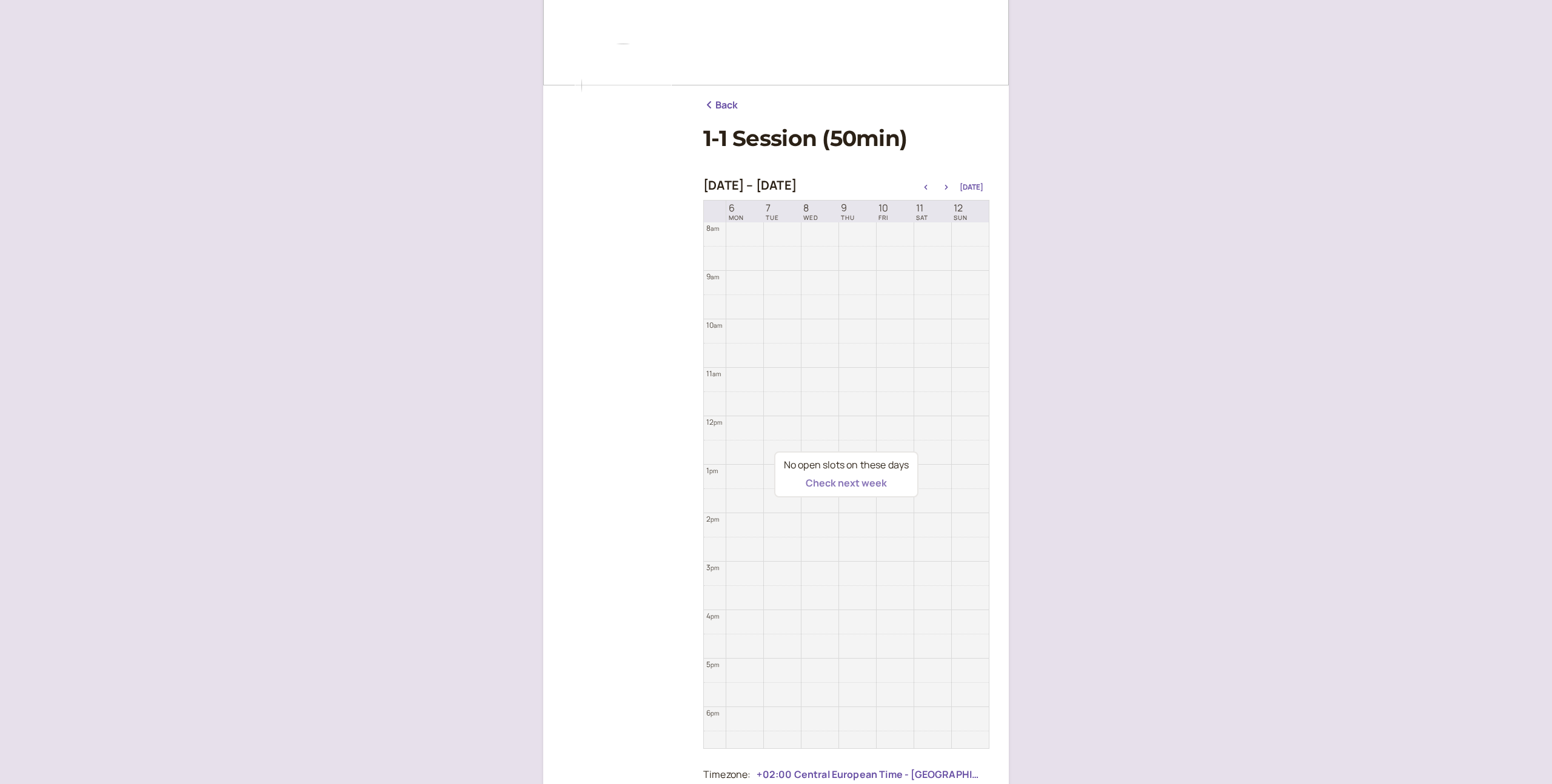
scroll to position [88, 0]
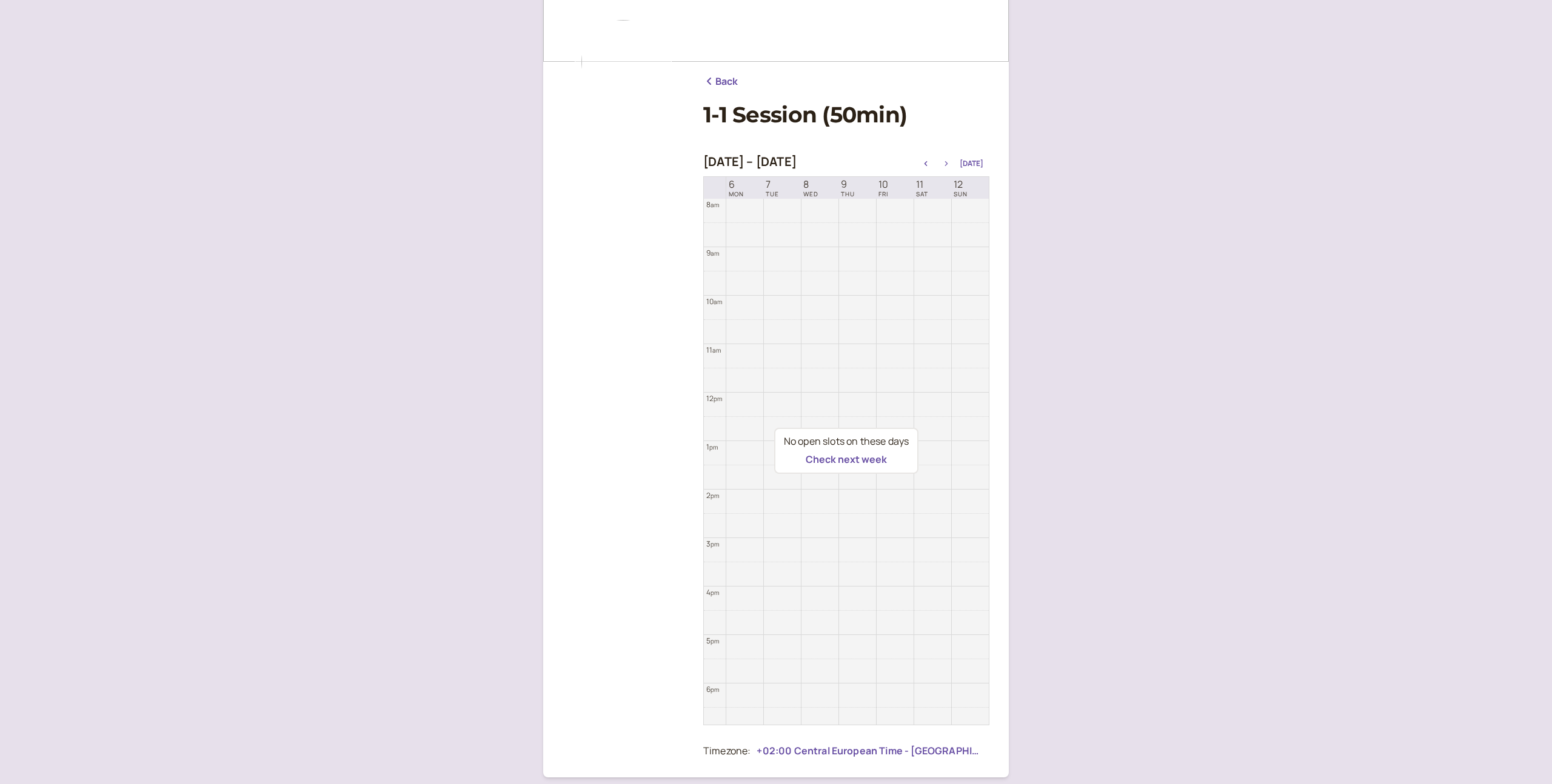
click at [948, 164] on icon "button" at bounding box center [946, 163] width 14 height 5
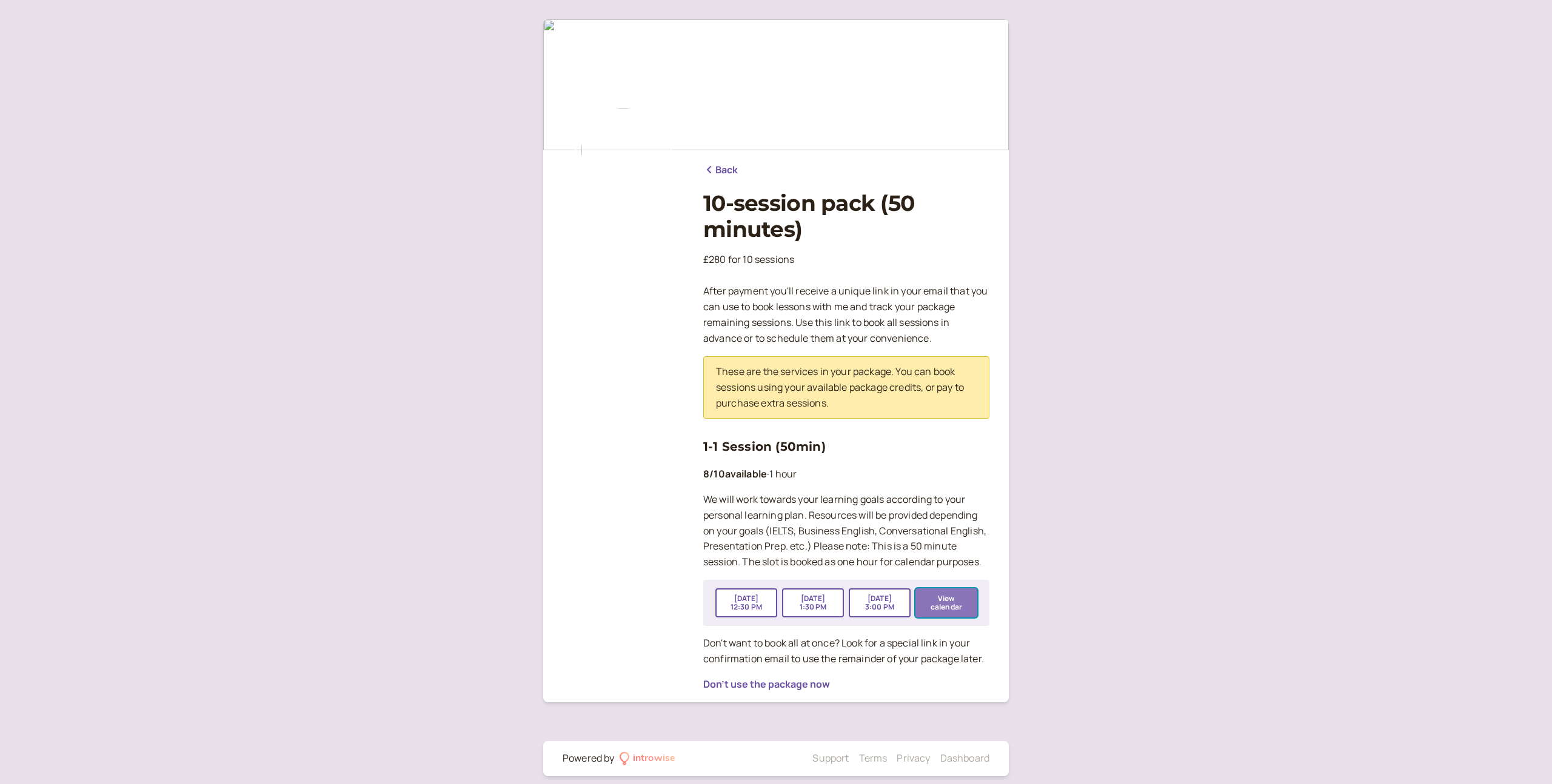
click at [959, 599] on button "View calendar" at bounding box center [946, 603] width 62 height 29
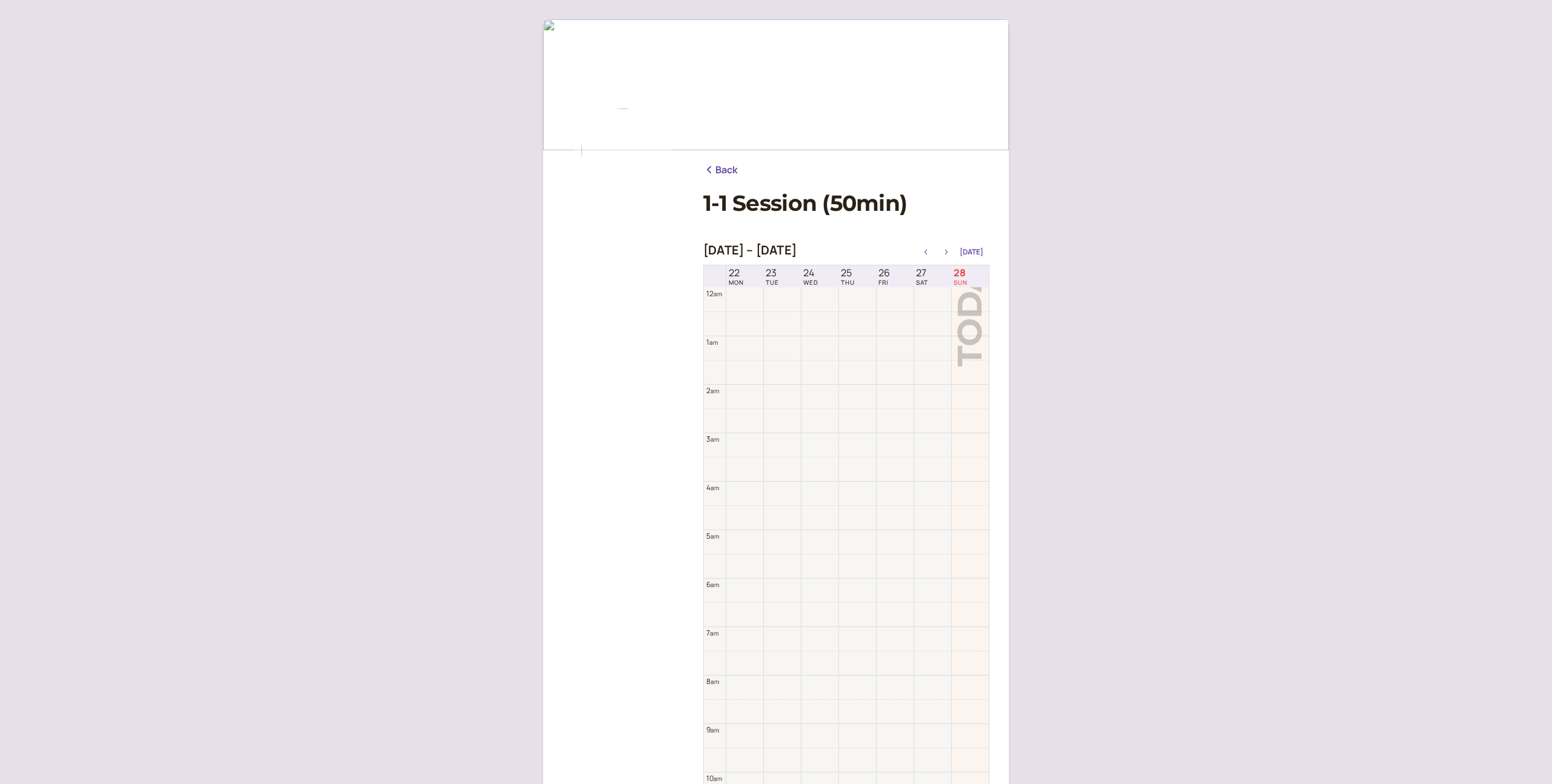
scroll to position [388, 0]
click at [946, 250] on icon "button" at bounding box center [946, 252] width 14 height 5
click at [948, 251] on icon "button" at bounding box center [946, 252] width 14 height 5
click at [949, 252] on icon "button" at bounding box center [946, 252] width 14 height 5
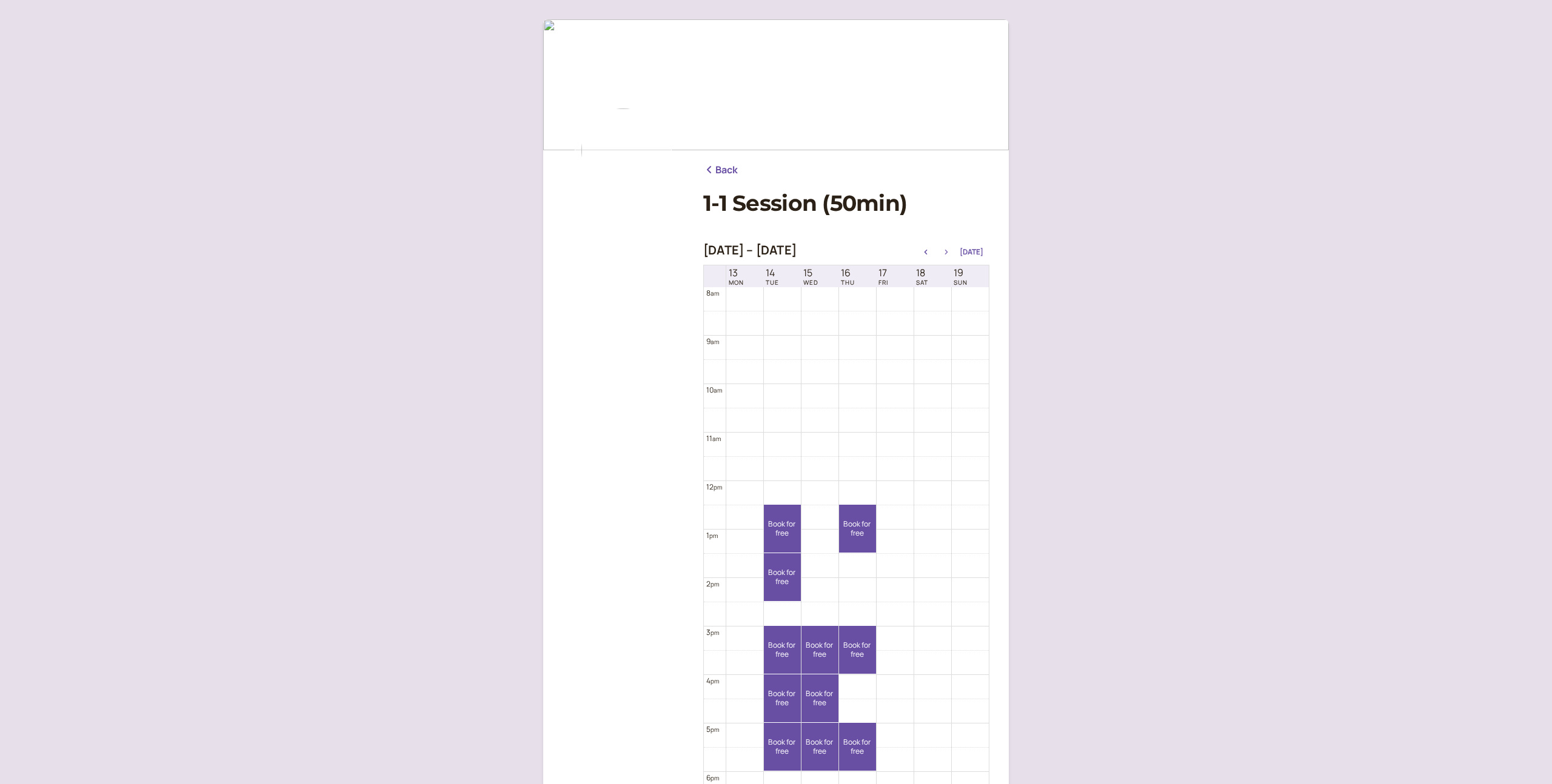
click at [948, 252] on icon "button" at bounding box center [946, 252] width 3 height 5
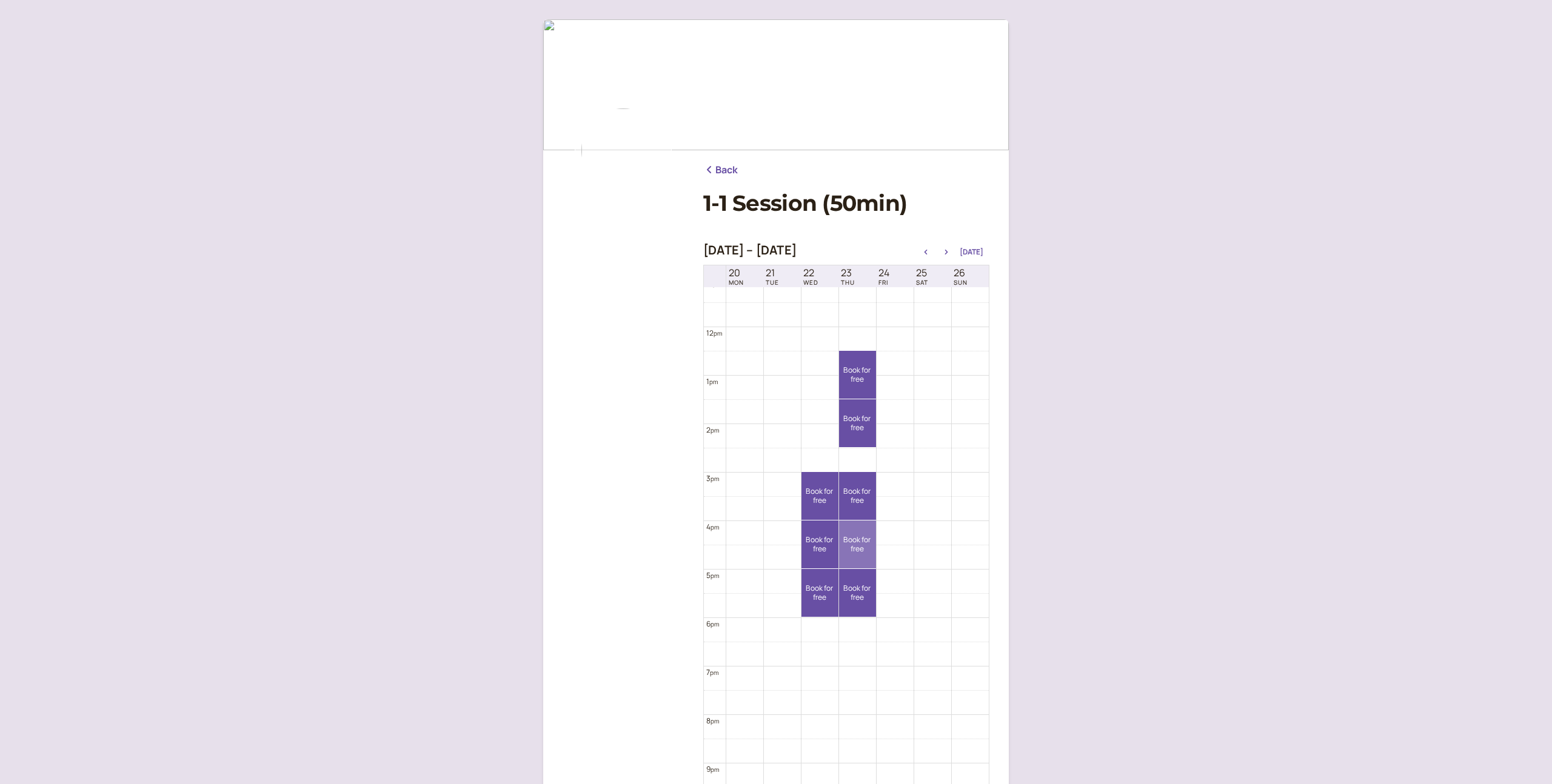
scroll to position [554, 0]
click at [857, 413] on link "Book for free free" at bounding box center [857, 412] width 37 height 48
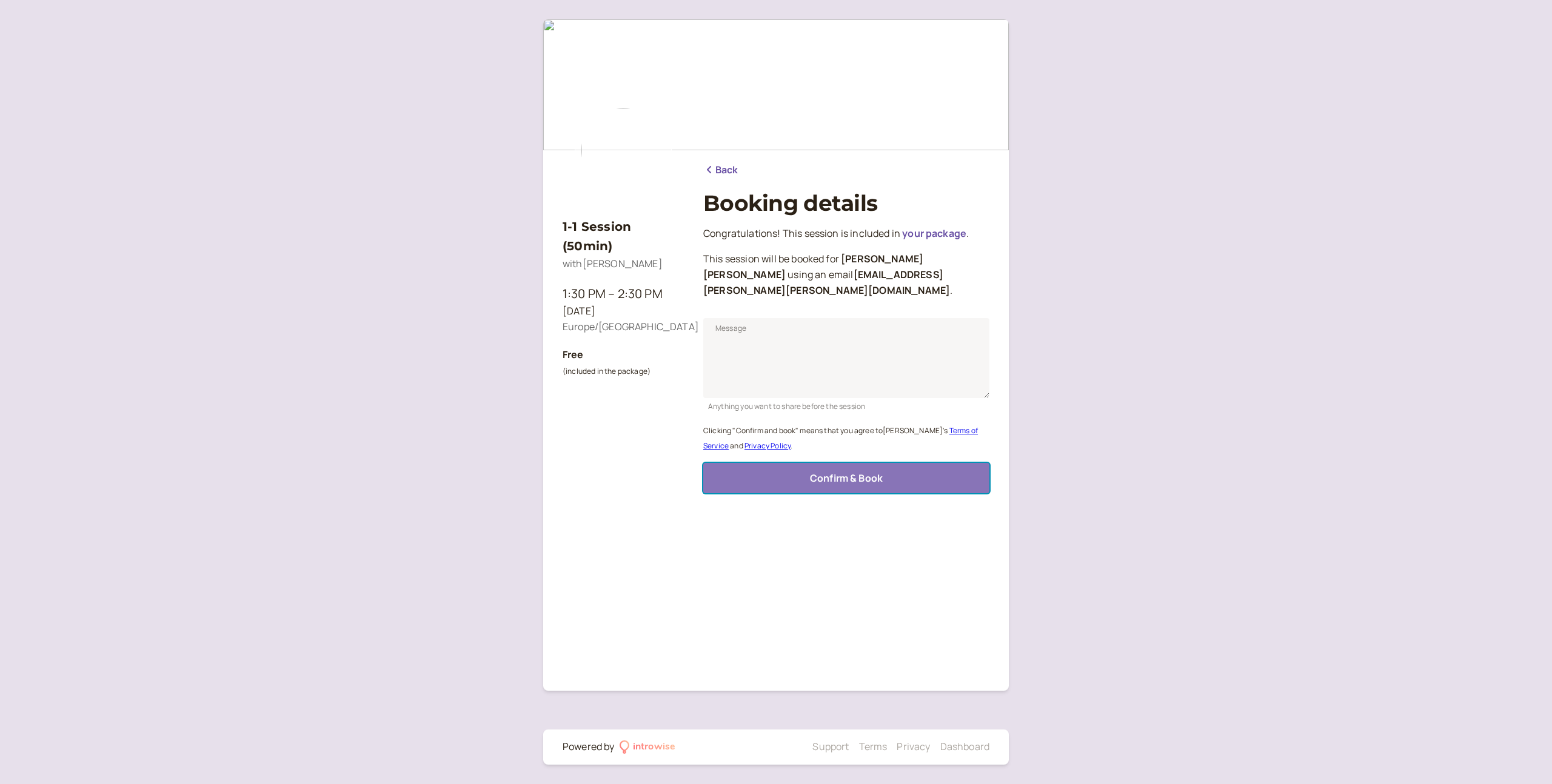
click at [789, 463] on button "Confirm & Book" at bounding box center [846, 478] width 286 height 31
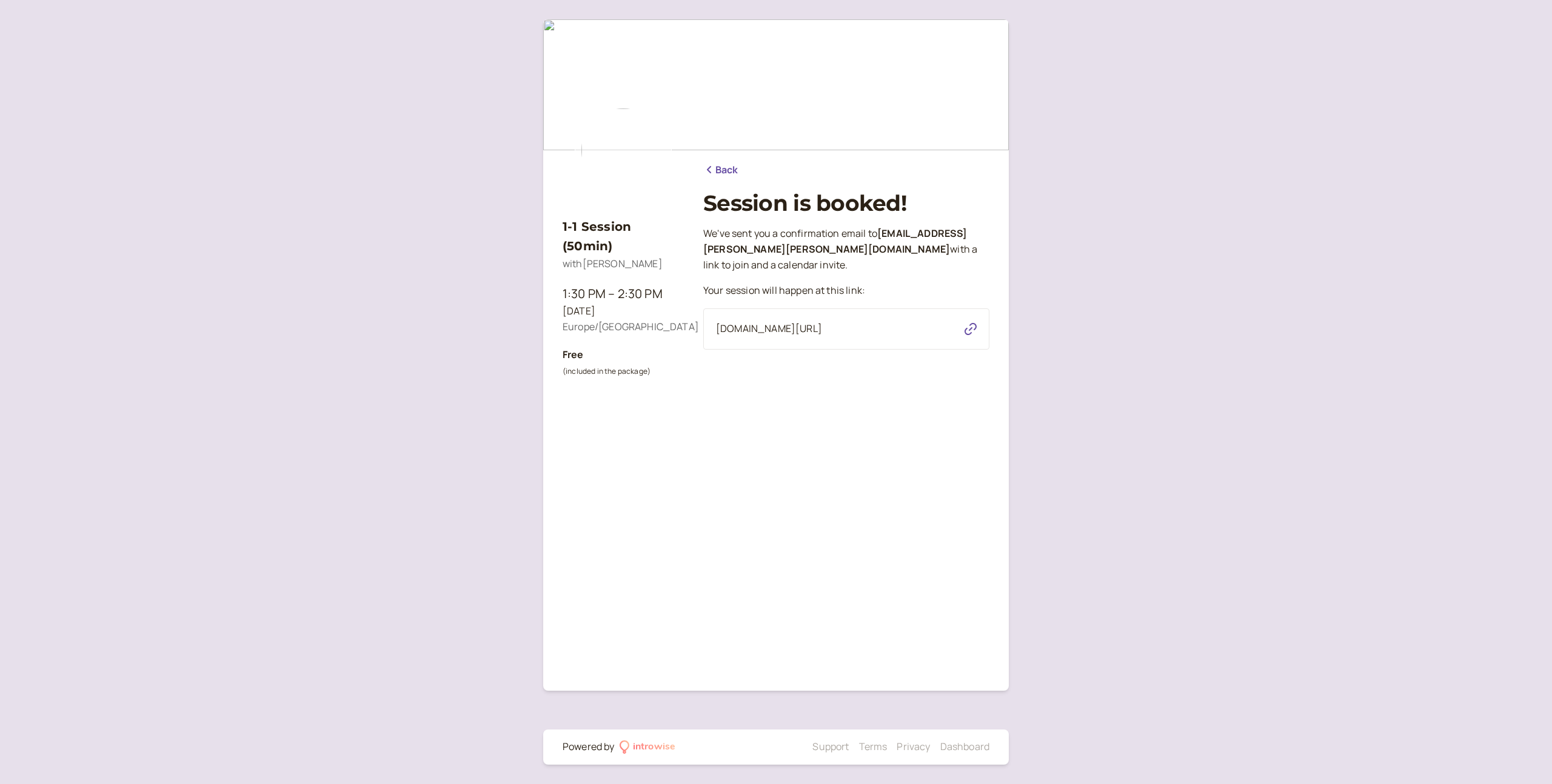
click at [723, 169] on link "Back" at bounding box center [721, 170] width 35 height 16
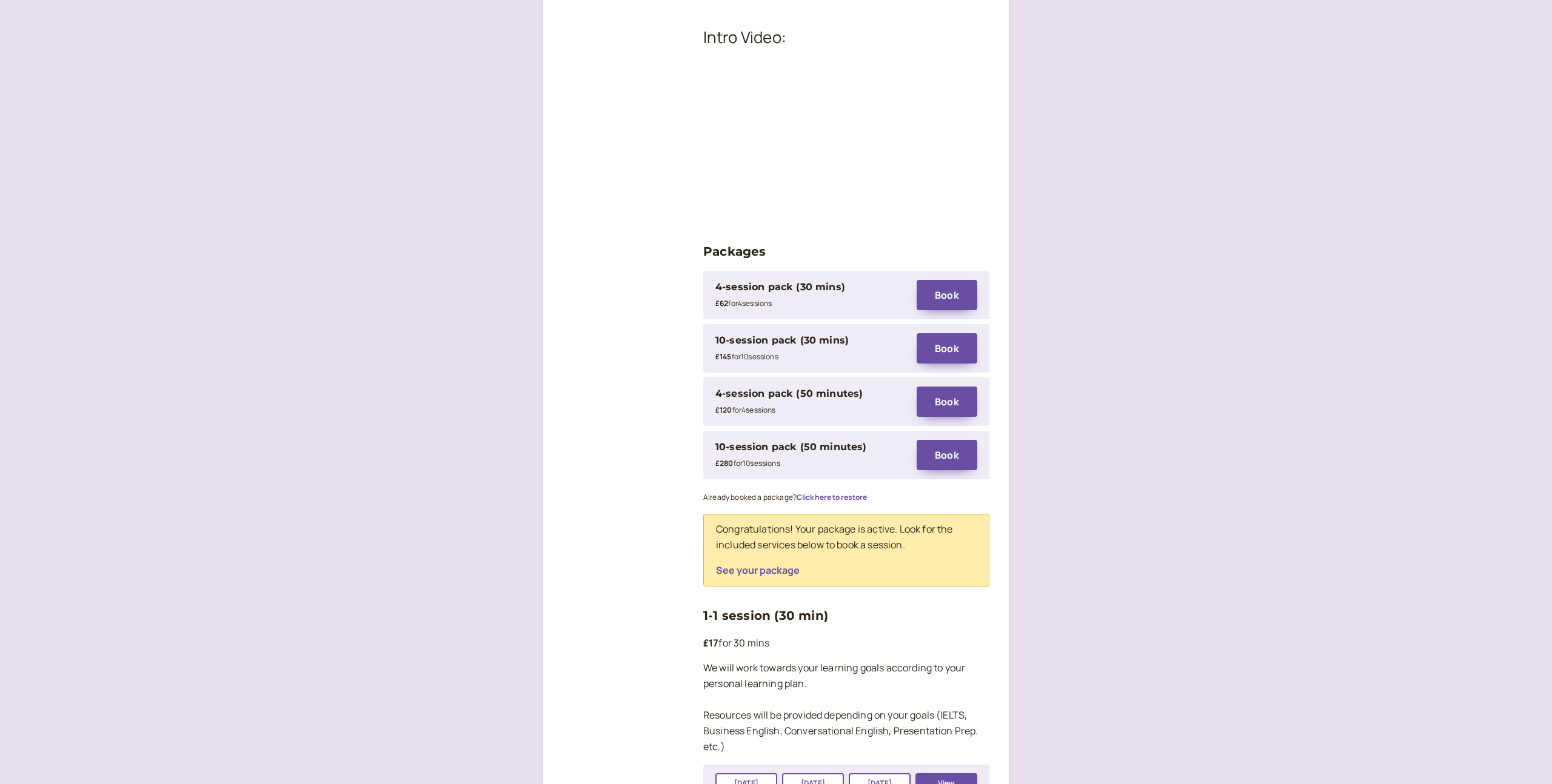
scroll to position [1554, 0]
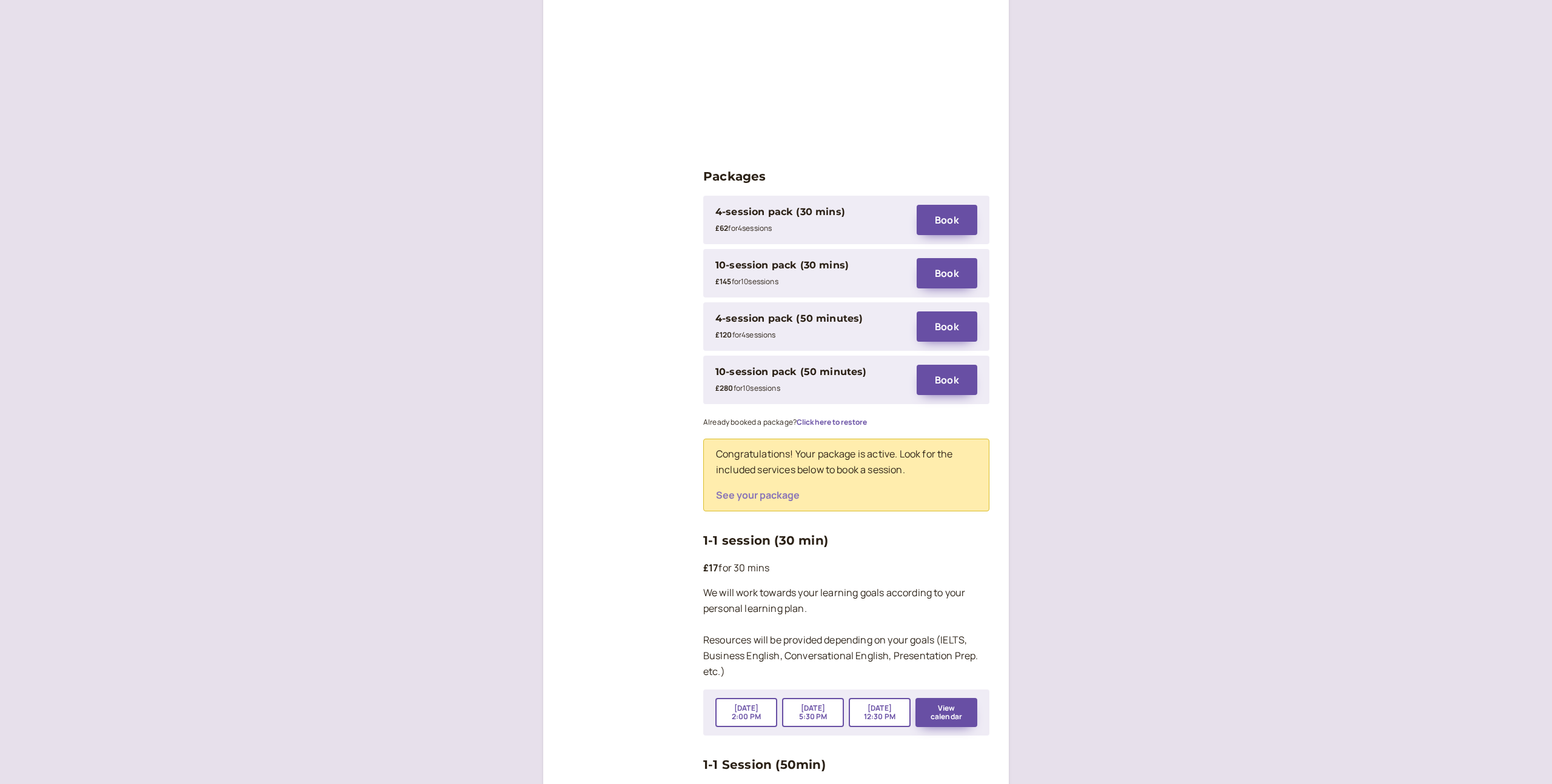
click at [773, 490] on button "See your package" at bounding box center [758, 495] width 84 height 11
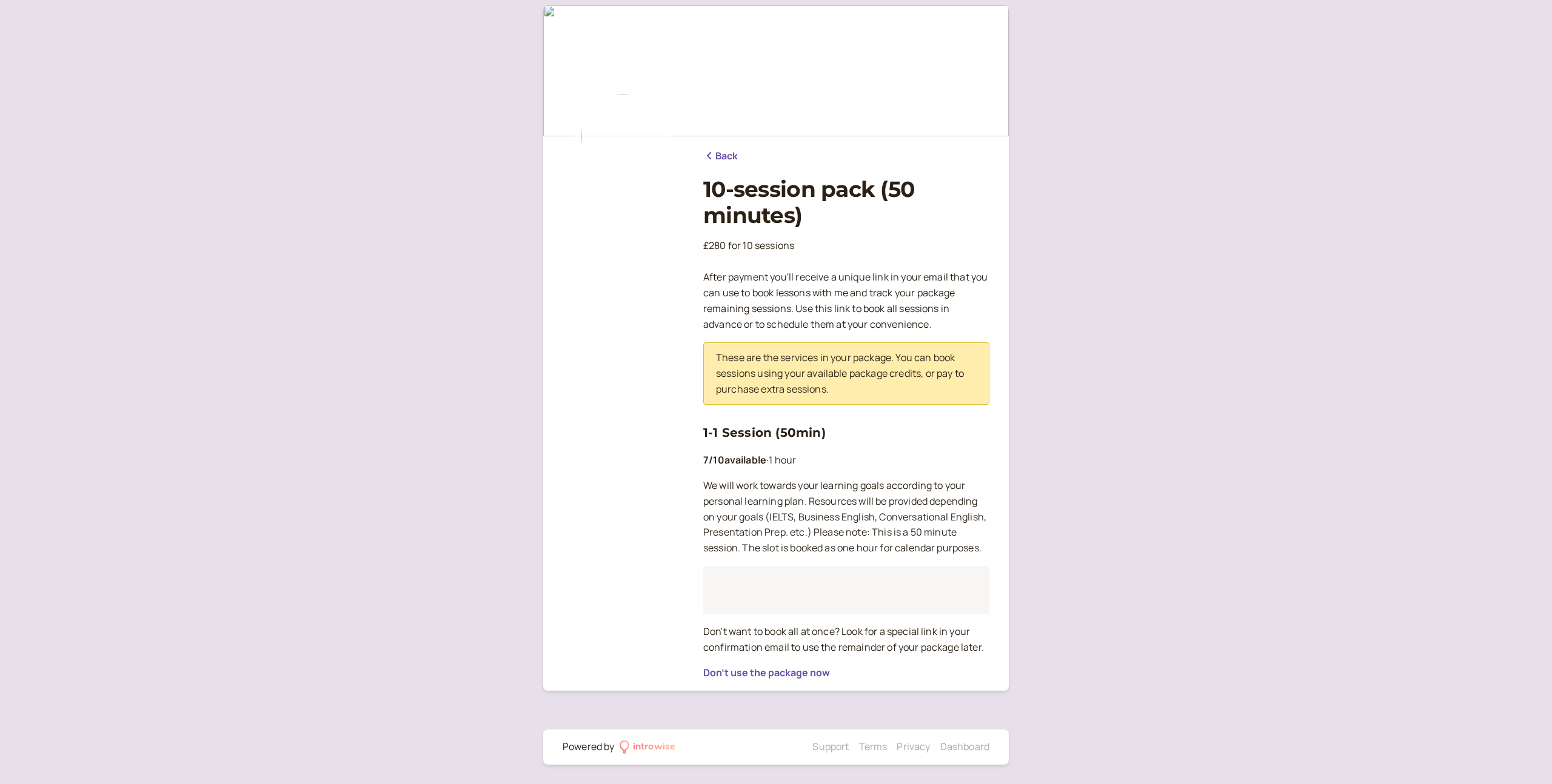
scroll to position [12, 0]
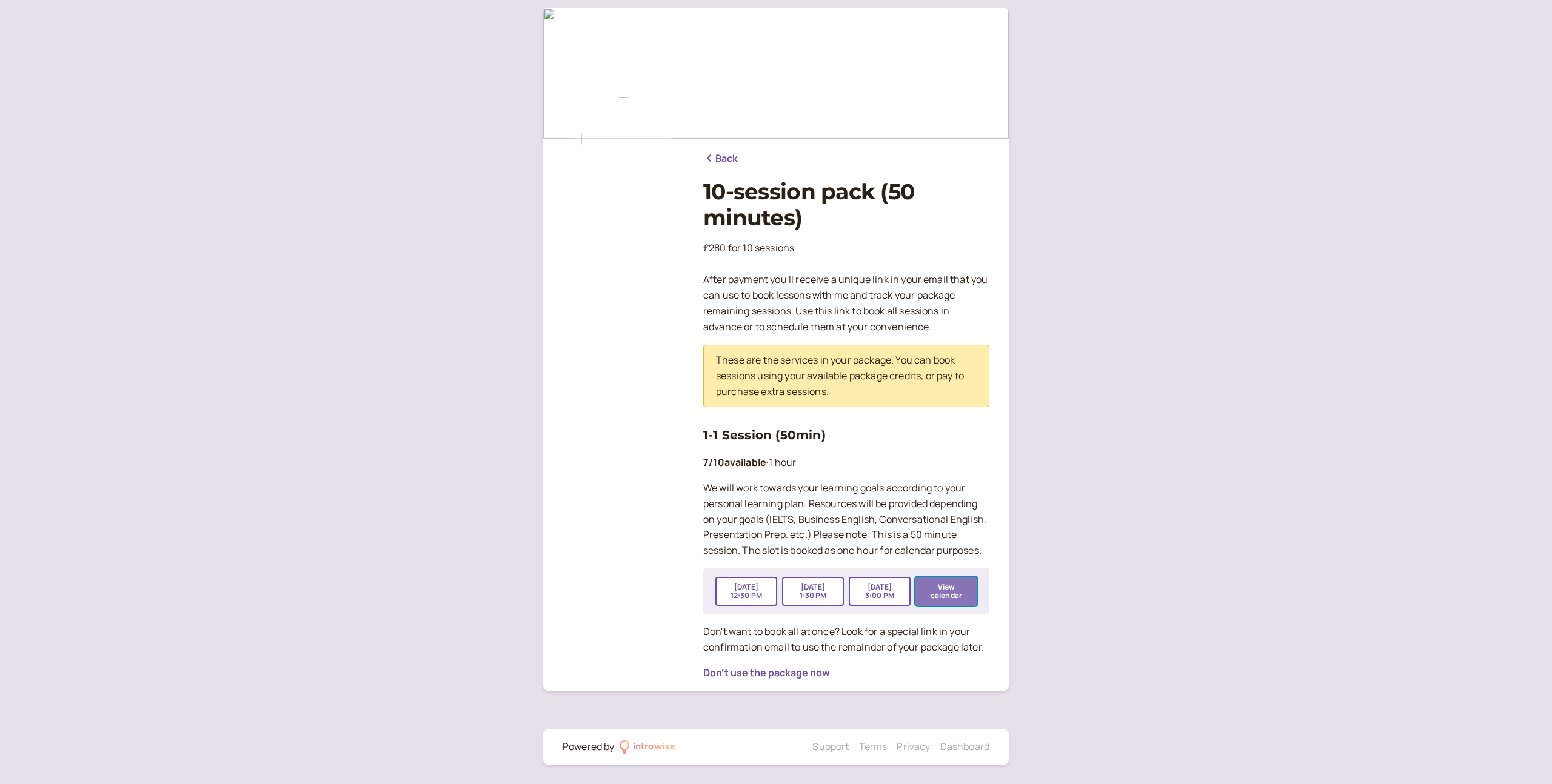
click at [962, 590] on button "View calendar" at bounding box center [946, 591] width 62 height 29
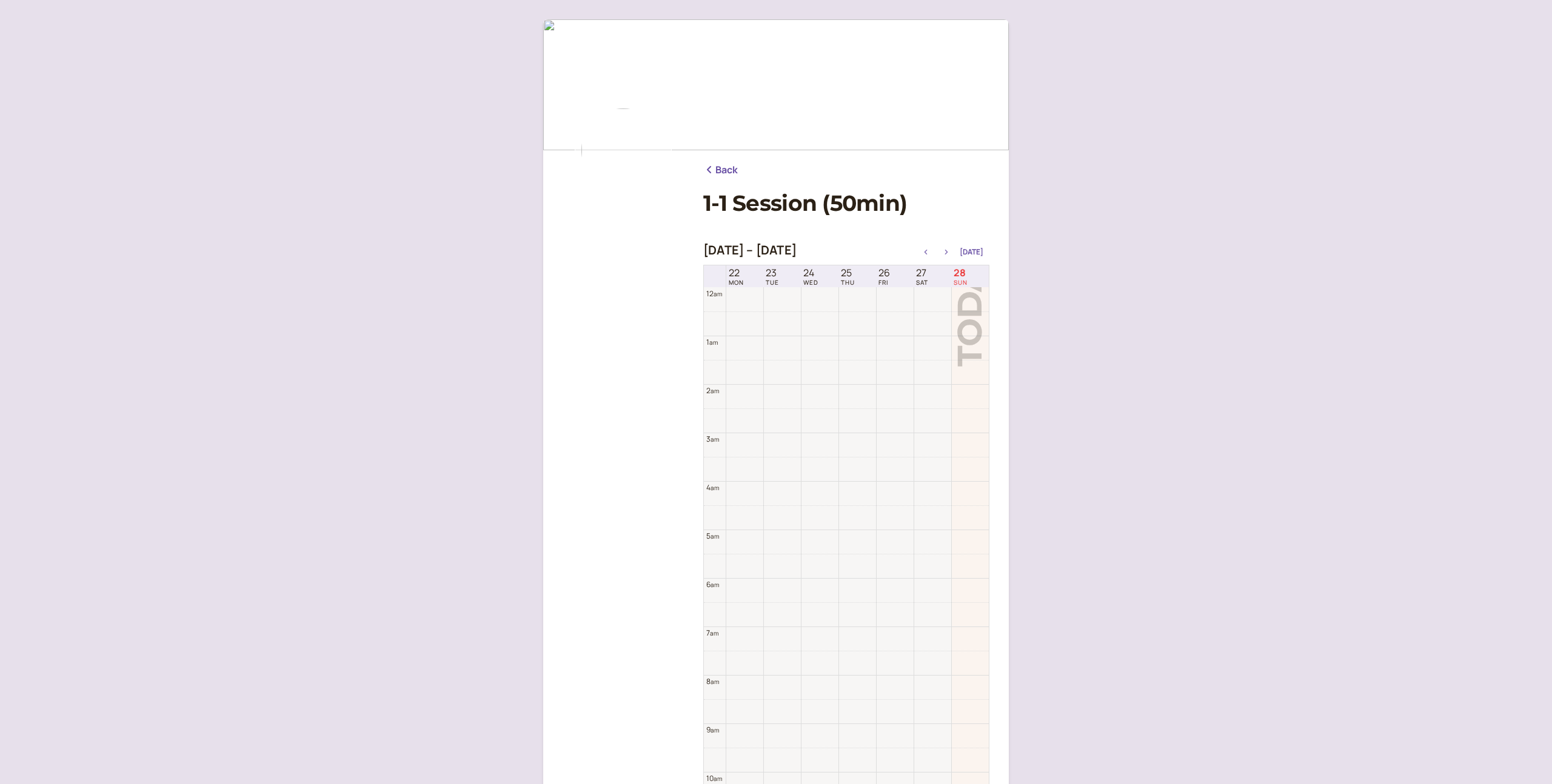
scroll to position [388, 0]
click at [948, 248] on button "button" at bounding box center [946, 252] width 14 height 8
click at [948, 252] on icon "button" at bounding box center [946, 252] width 3 height 5
click at [950, 254] on icon "button" at bounding box center [946, 252] width 14 height 5
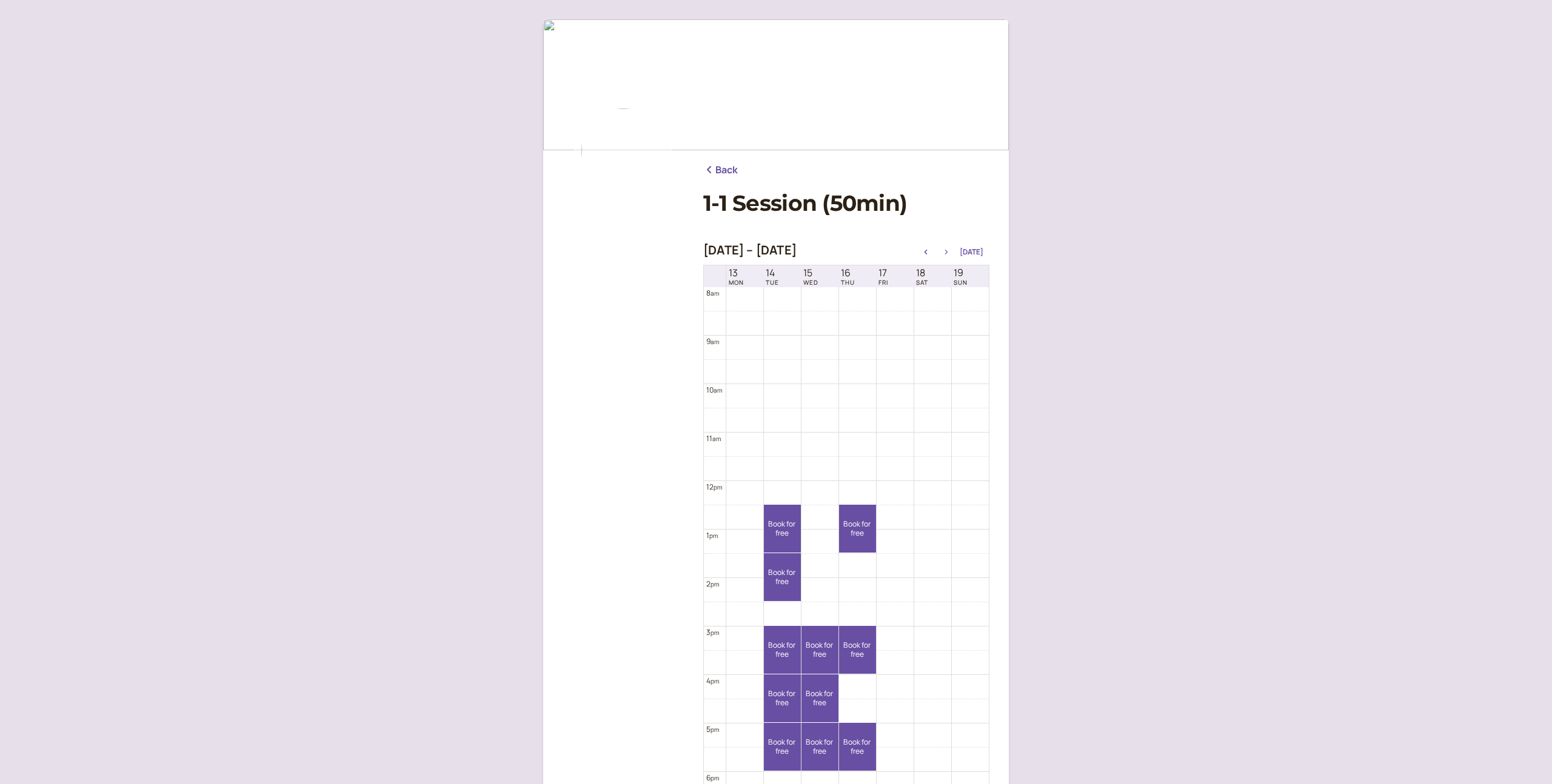
click at [948, 254] on icon "button" at bounding box center [946, 252] width 3 height 5
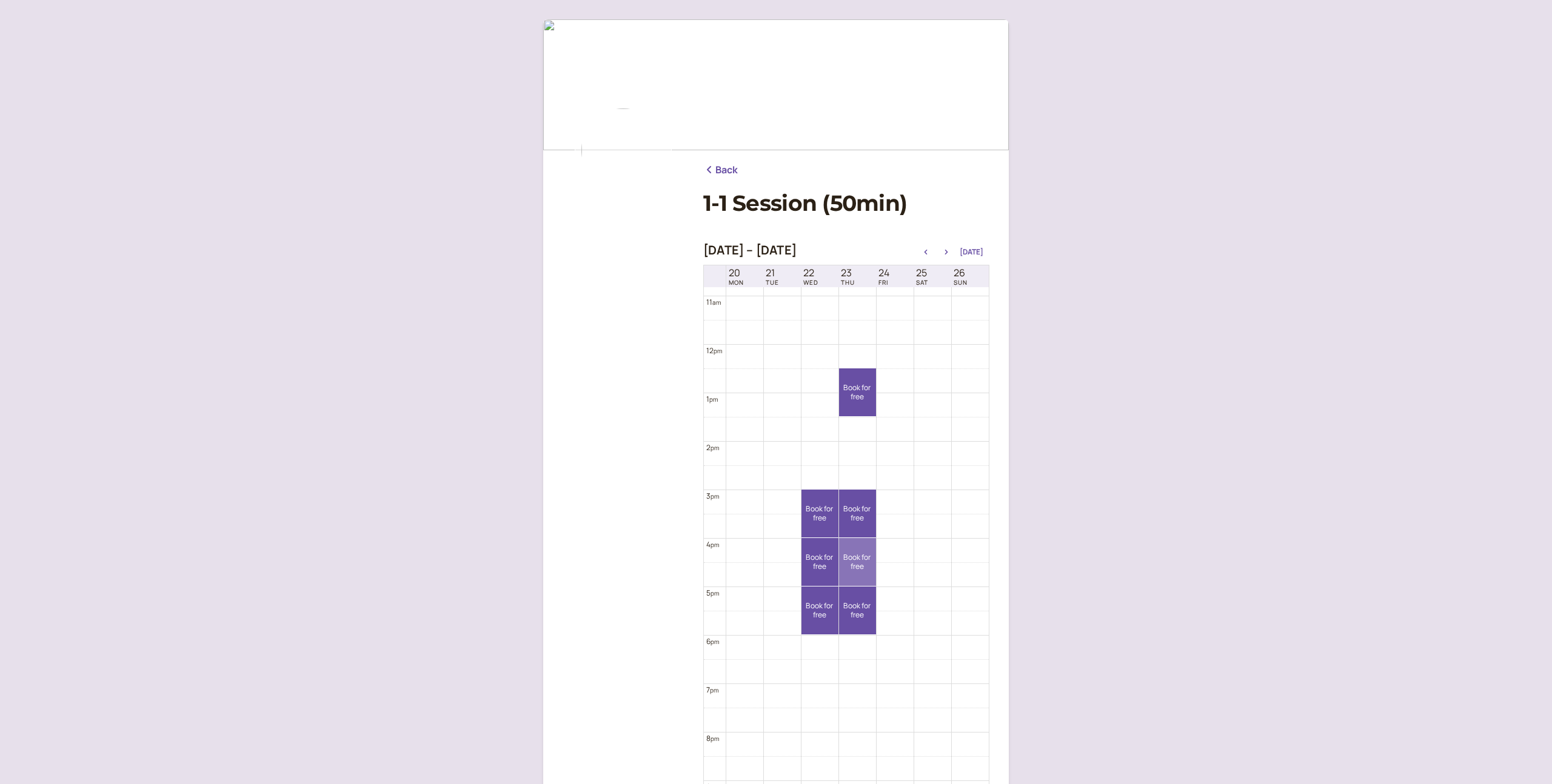
scroll to position [523, 0]
click at [948, 252] on icon "button" at bounding box center [946, 252] width 14 height 5
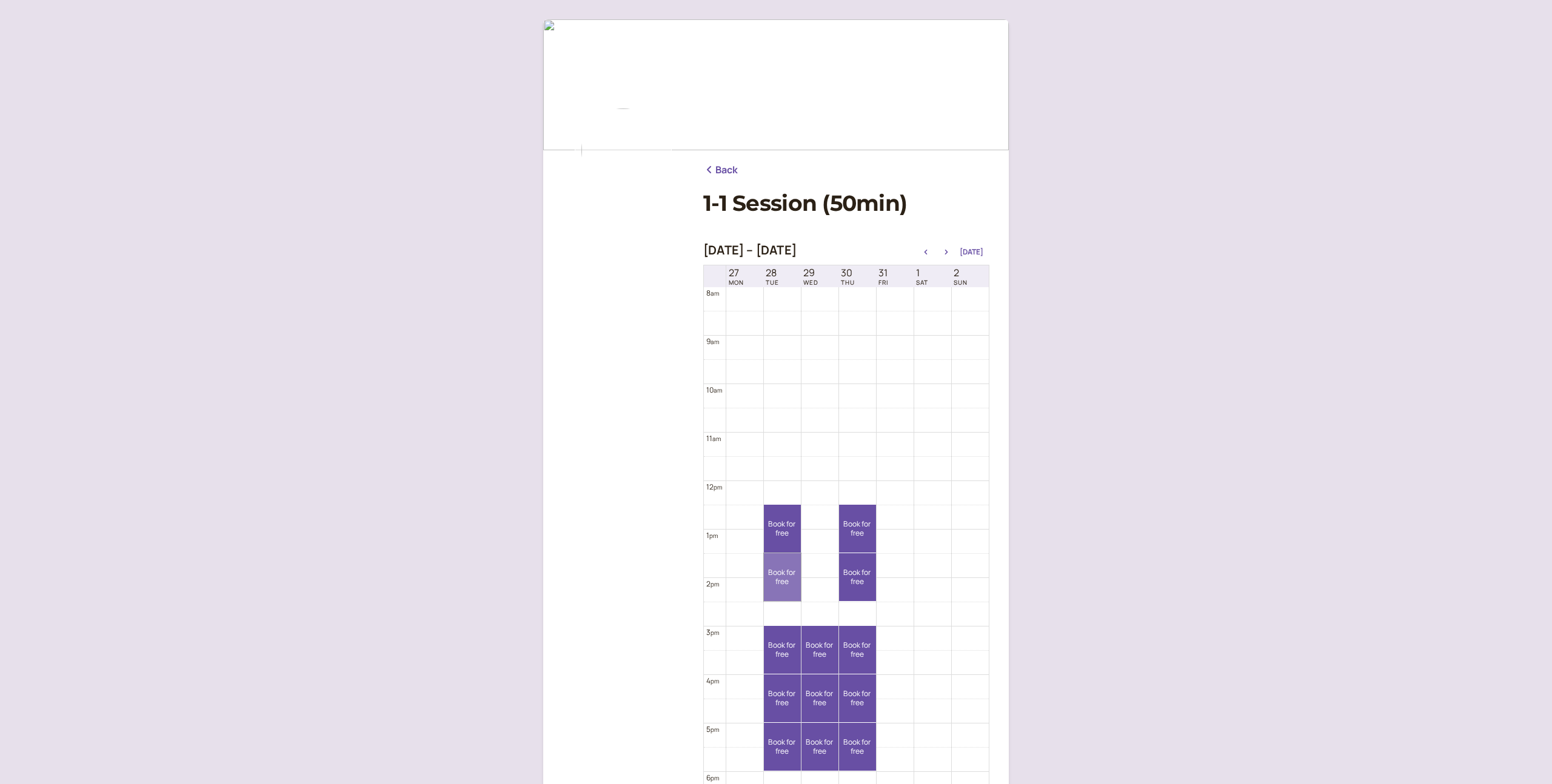
click at [784, 586] on link "Book for free free" at bounding box center [782, 577] width 37 height 48
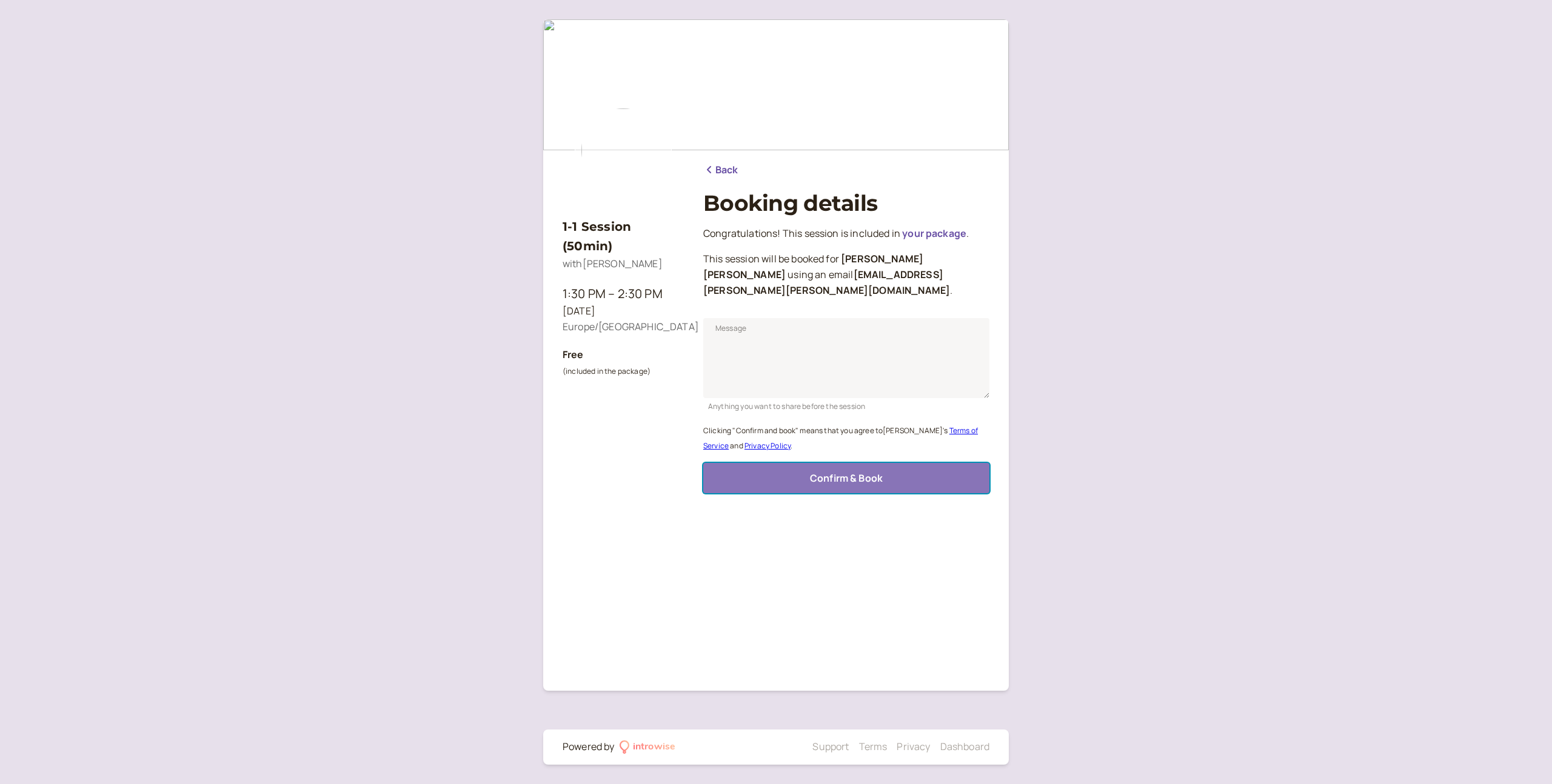
click at [850, 471] on span "Confirm & Book" at bounding box center [846, 478] width 73 height 14
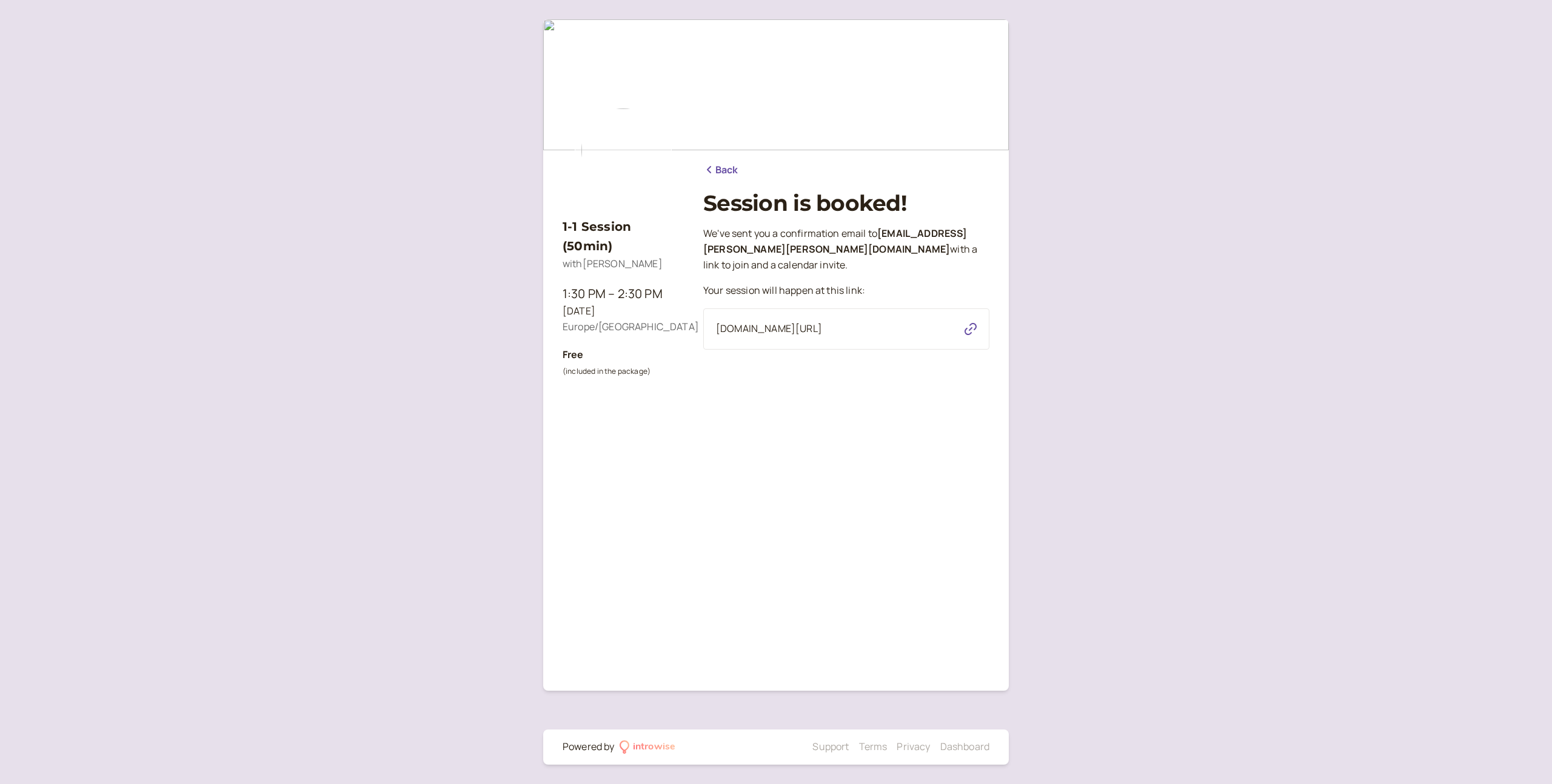
click at [723, 164] on link "Back" at bounding box center [721, 170] width 35 height 16
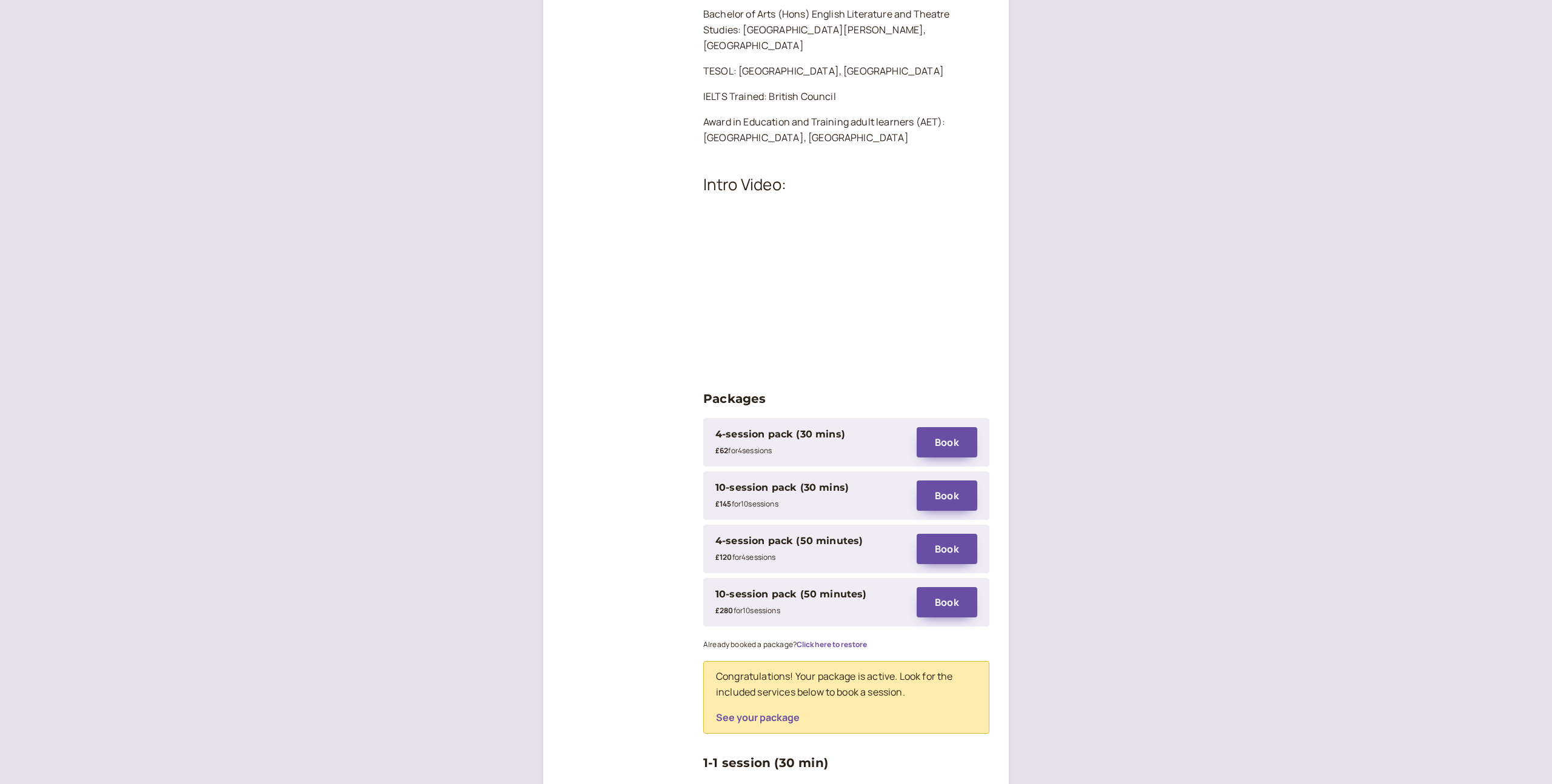
scroll to position [1317, 0]
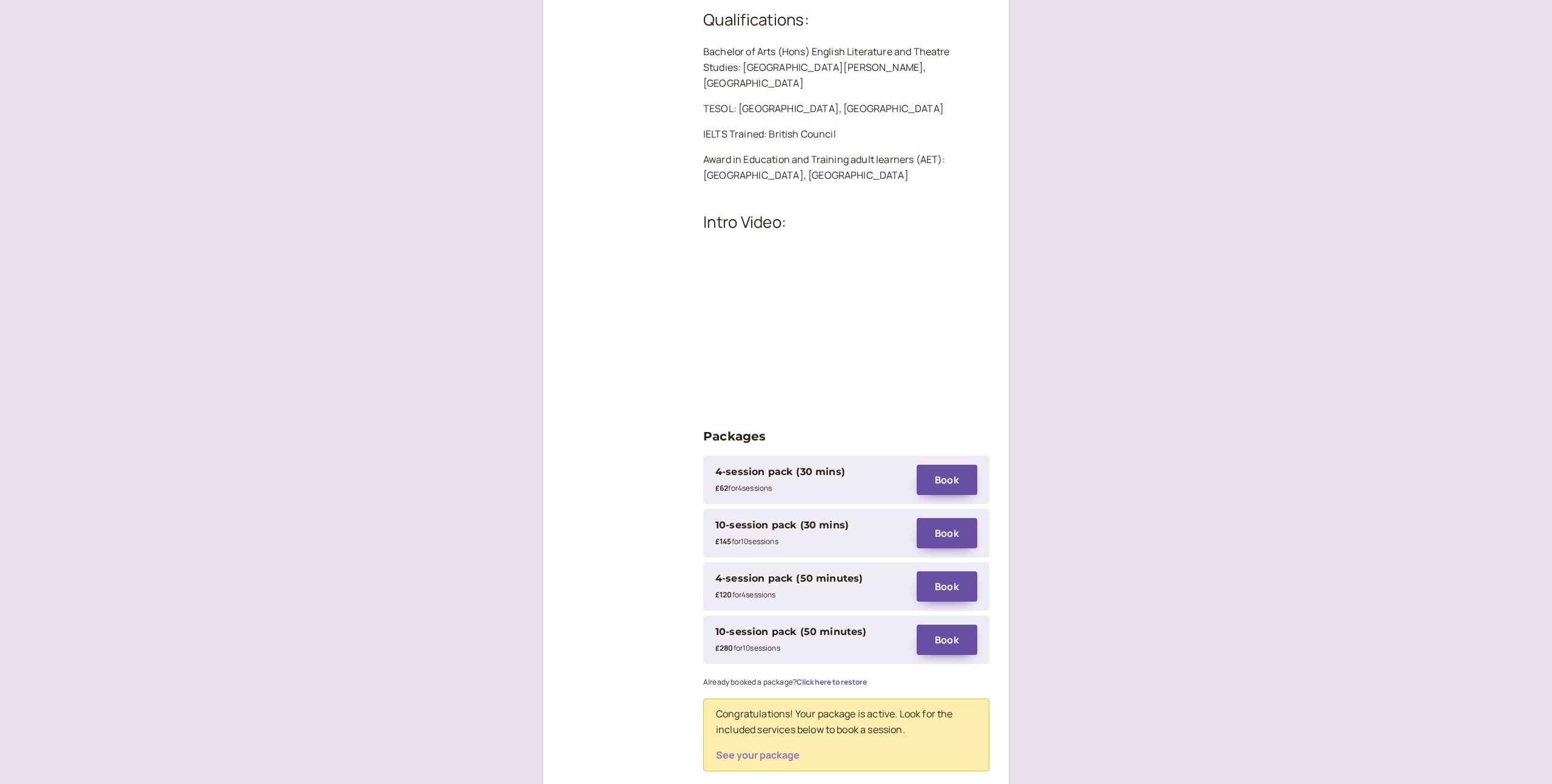
click at [756, 748] on p "See your package" at bounding box center [846, 755] width 261 height 16
click at [755, 750] on button "See your package" at bounding box center [758, 755] width 84 height 11
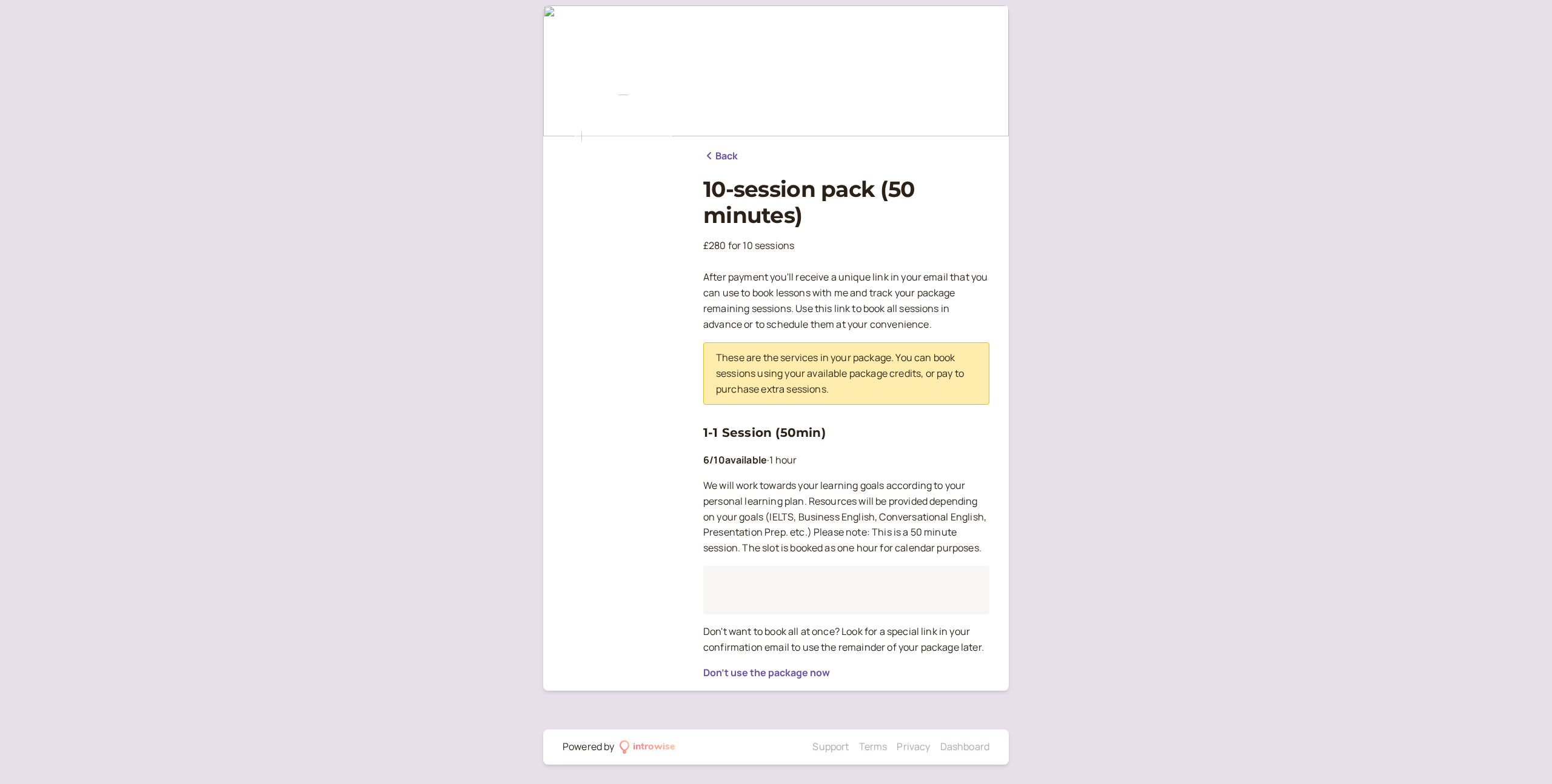
scroll to position [12, 0]
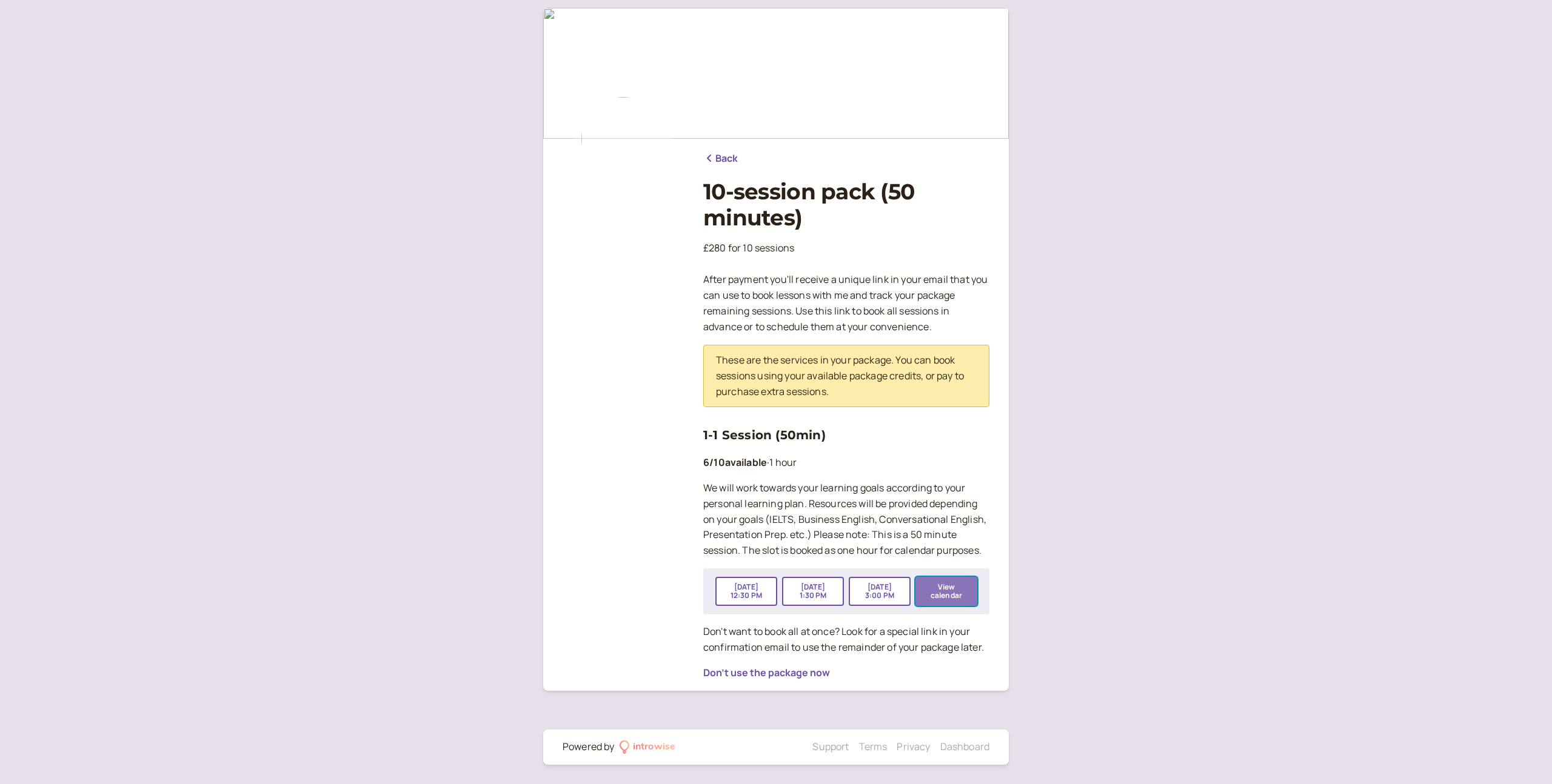
click at [957, 588] on button "View calendar" at bounding box center [946, 591] width 62 height 29
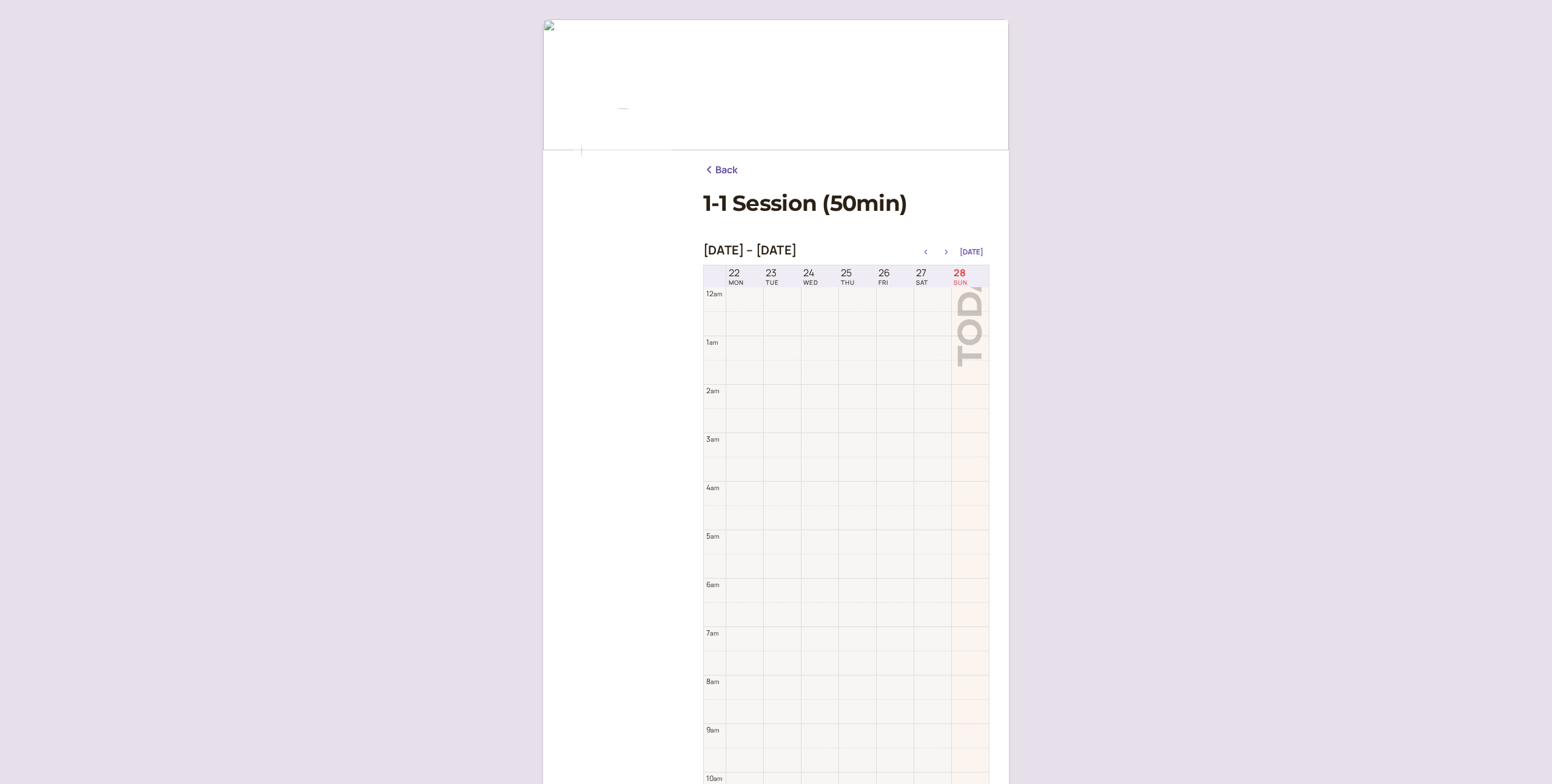
scroll to position [388, 0]
click at [950, 255] on div "[DATE] – [DATE] [DATE]" at bounding box center [846, 252] width 286 height 17
click at [950, 251] on icon "button" at bounding box center [946, 252] width 14 height 5
click at [948, 252] on icon "button" at bounding box center [946, 252] width 3 height 5
click at [948, 252] on icon "button" at bounding box center [946, 252] width 3 height 5
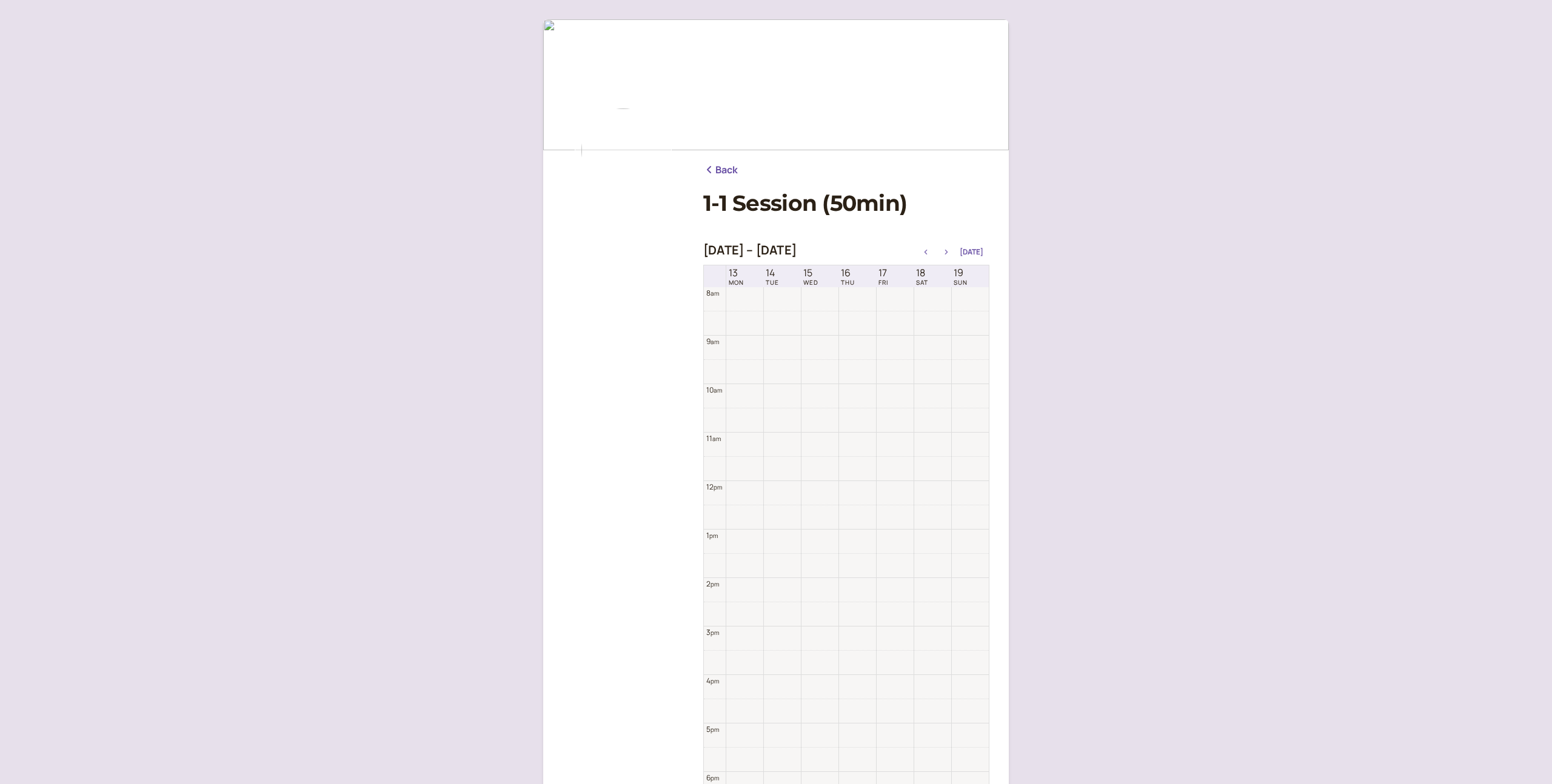
click at [950, 251] on icon "button" at bounding box center [946, 252] width 14 height 5
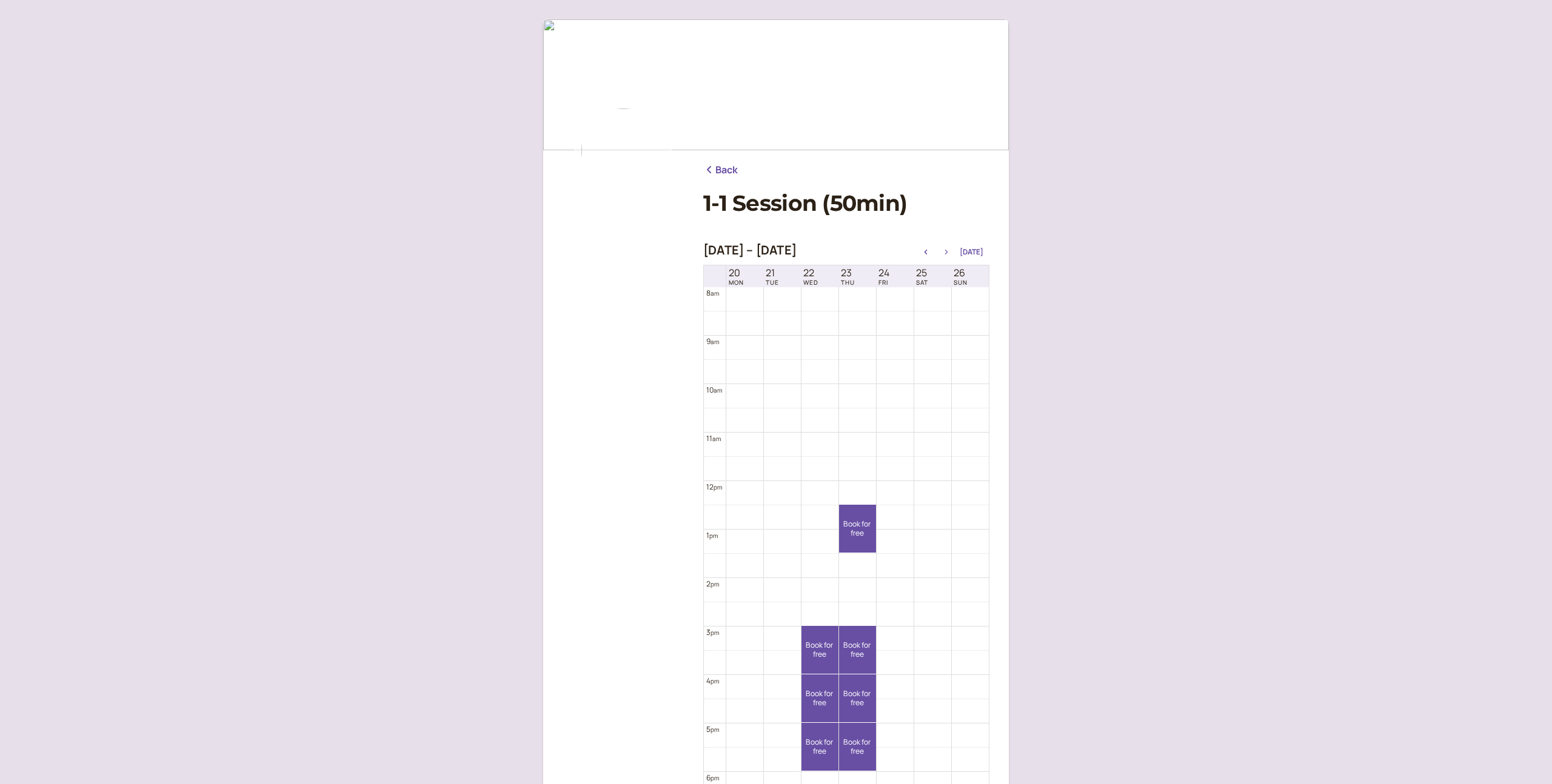
click at [950, 251] on icon "button" at bounding box center [946, 252] width 14 height 5
click at [930, 251] on icon "button" at bounding box center [926, 252] width 14 height 5
click at [945, 250] on icon "button" at bounding box center [946, 252] width 14 height 5
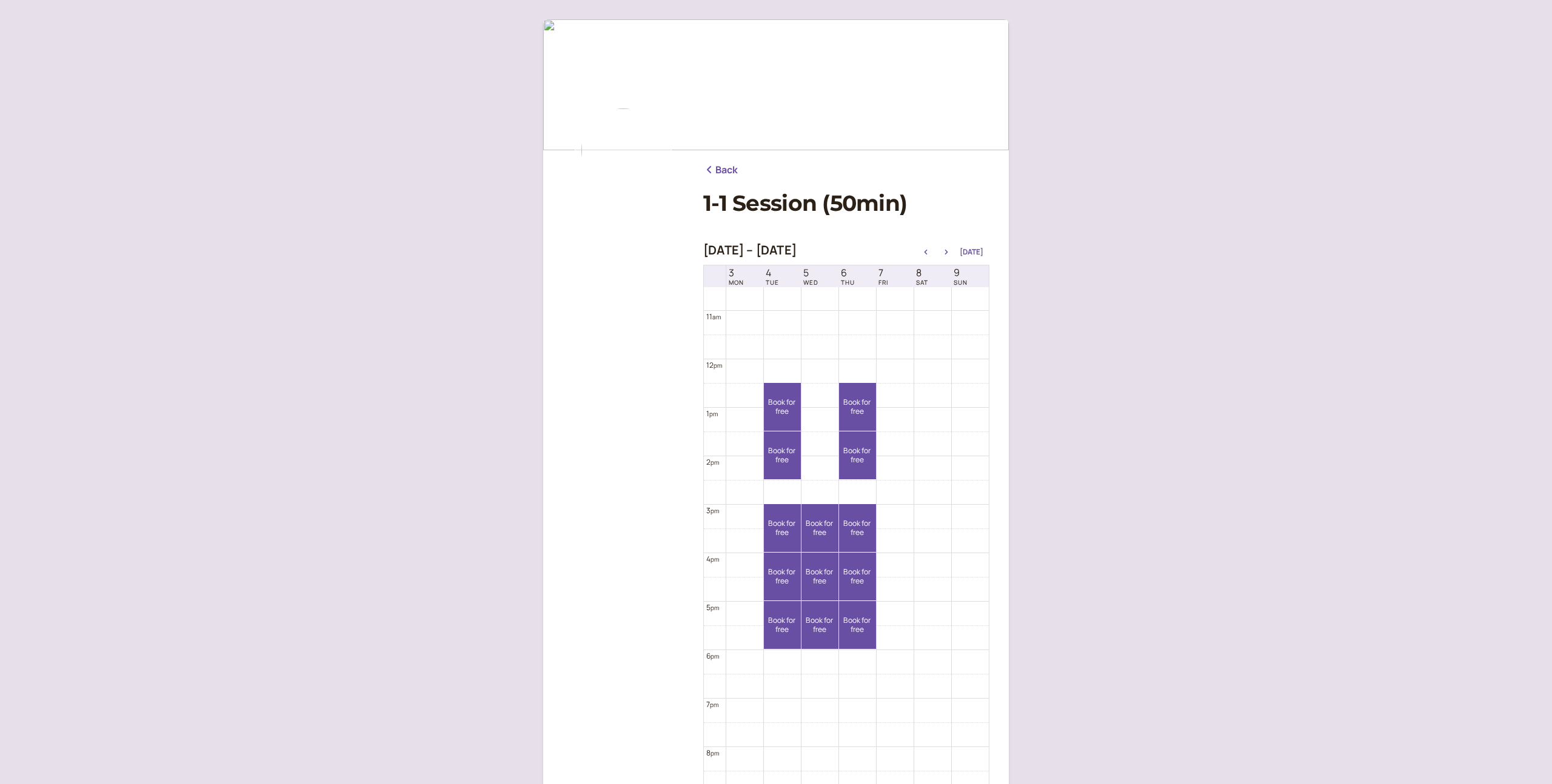
scroll to position [513, 0]
click at [789, 461] on link "Book for free free" at bounding box center [782, 452] width 37 height 48
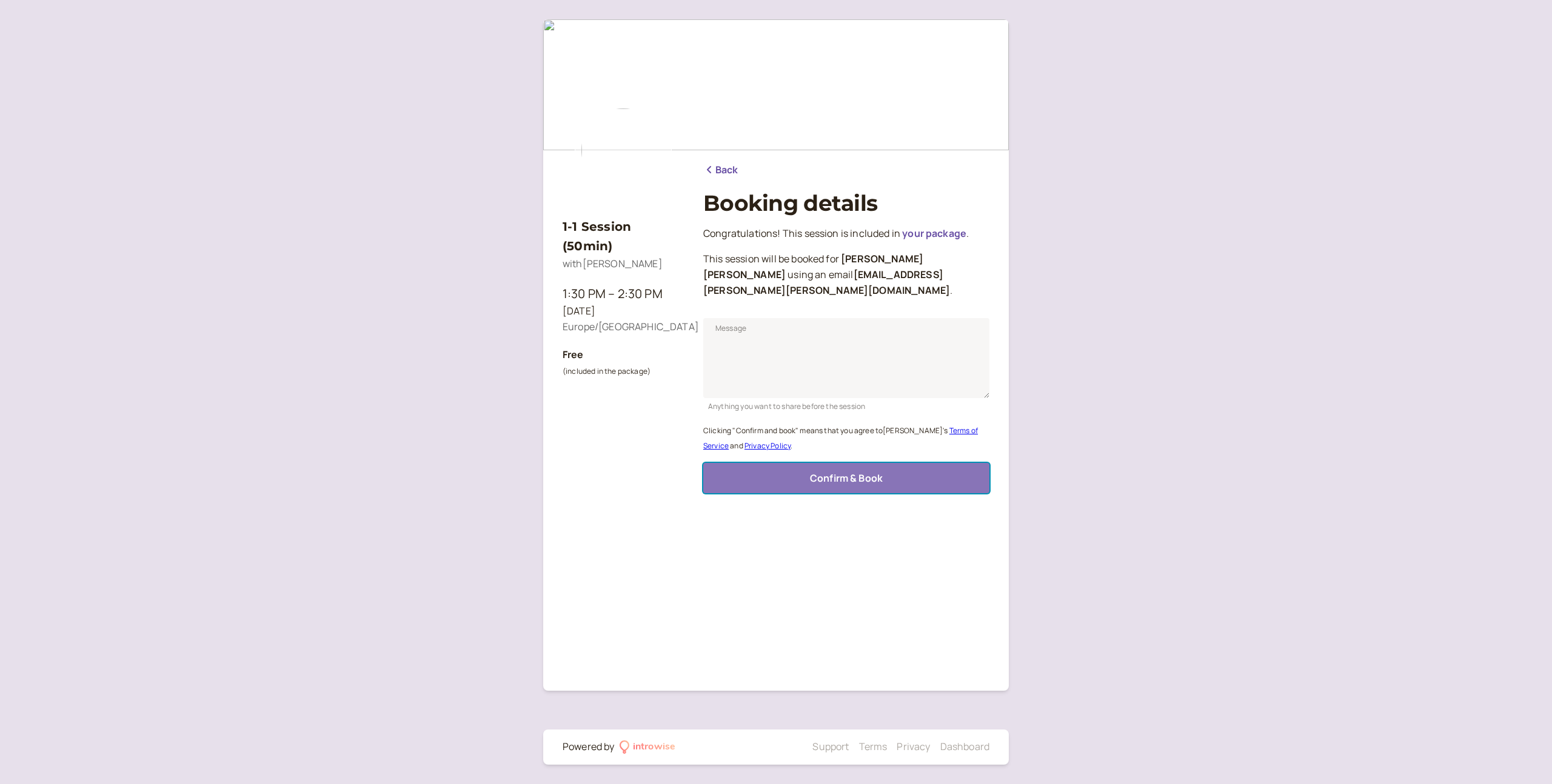
click at [792, 467] on button "Confirm & Book" at bounding box center [846, 478] width 286 height 31
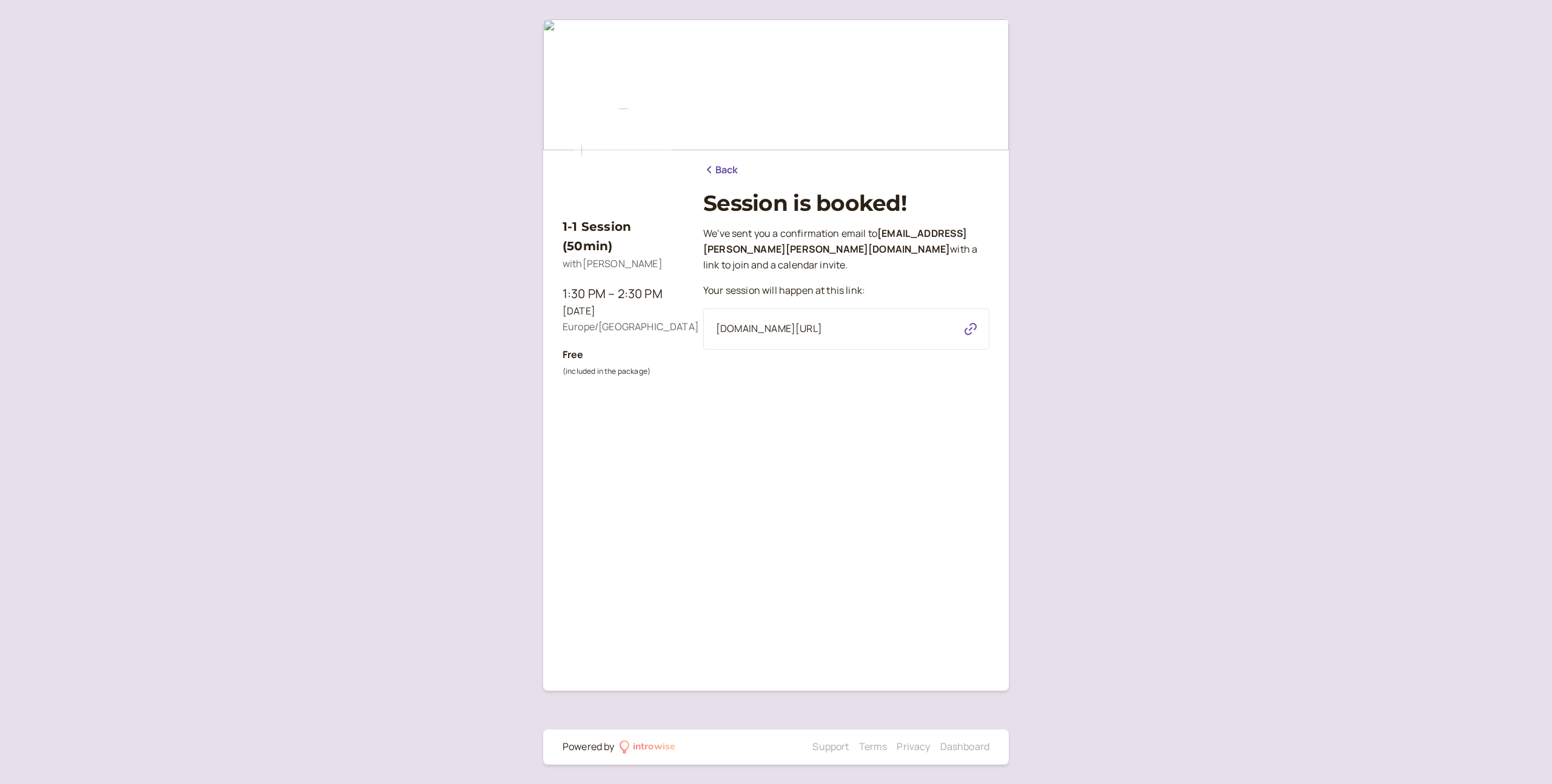
click at [723, 170] on link "Back" at bounding box center [721, 170] width 35 height 16
